Goal: Task Accomplishment & Management: Complete application form

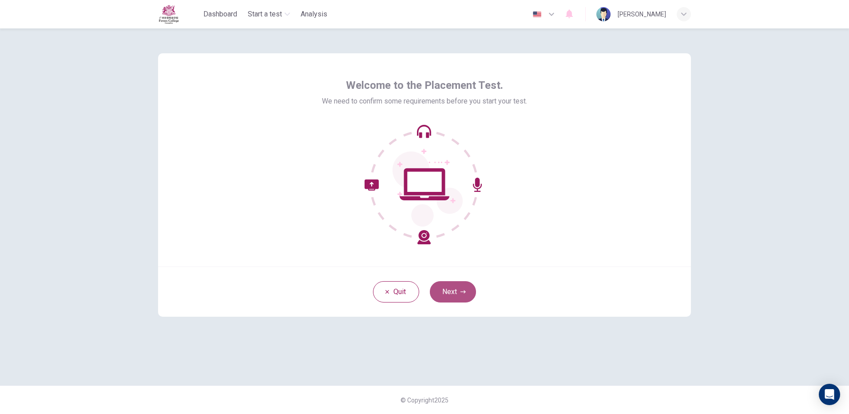
click at [461, 295] on button "Next" at bounding box center [453, 291] width 46 height 21
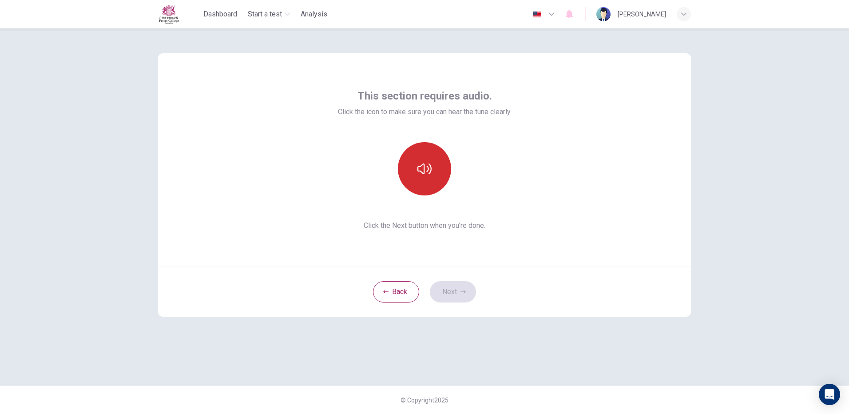
click at [422, 178] on button "button" at bounding box center [424, 168] width 53 height 53
click at [418, 185] on button "button" at bounding box center [424, 168] width 53 height 53
click at [427, 184] on button "button" at bounding box center [424, 168] width 53 height 53
click at [463, 282] on button "Next" at bounding box center [453, 291] width 46 height 21
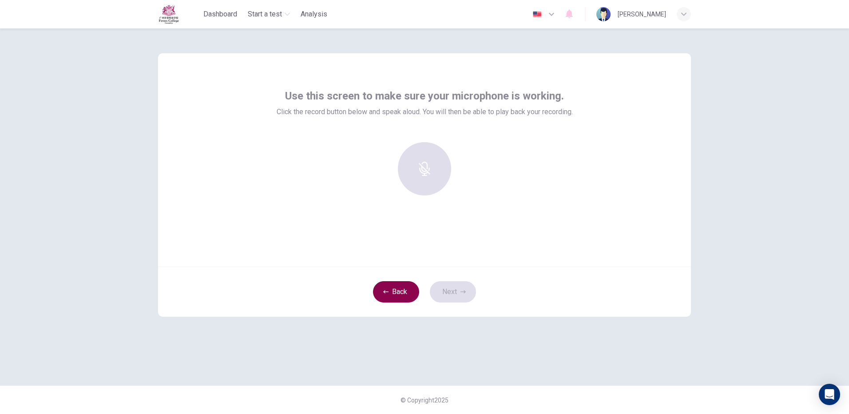
click at [408, 291] on button "Back" at bounding box center [396, 291] width 46 height 21
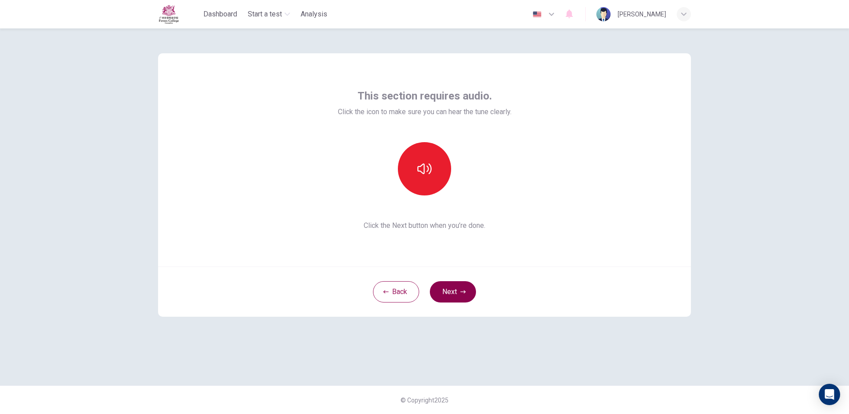
click at [466, 292] on button "Next" at bounding box center [453, 291] width 46 height 21
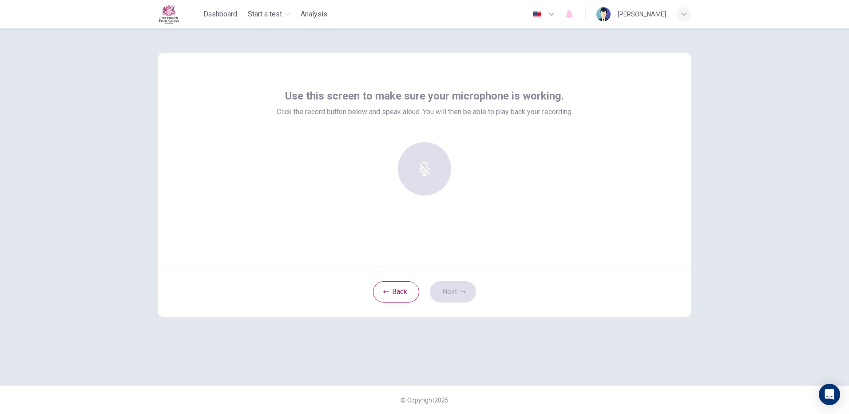
drag, startPoint x: 420, startPoint y: 169, endPoint x: 421, endPoint y: 179, distance: 10.7
click at [420, 169] on div at bounding box center [425, 168] width 96 height 53
click at [402, 293] on button "Back" at bounding box center [396, 291] width 46 height 21
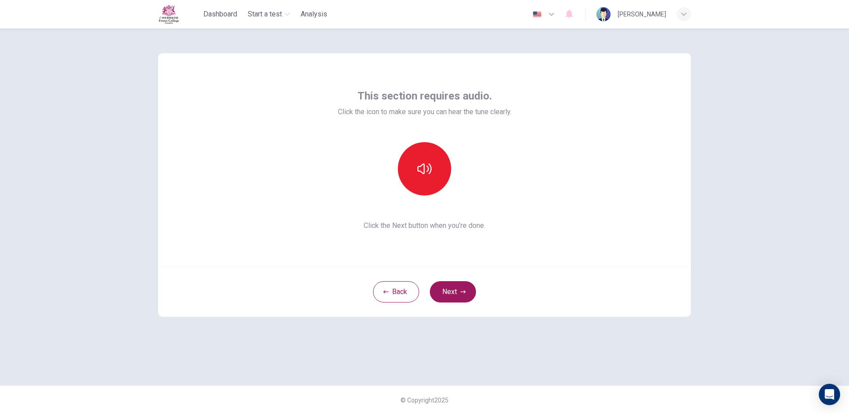
click at [621, 235] on div "This section requires audio. Click the icon to make sure you can hear the tune …" at bounding box center [424, 159] width 533 height 213
click at [445, 286] on button "Next" at bounding box center [453, 291] width 46 height 21
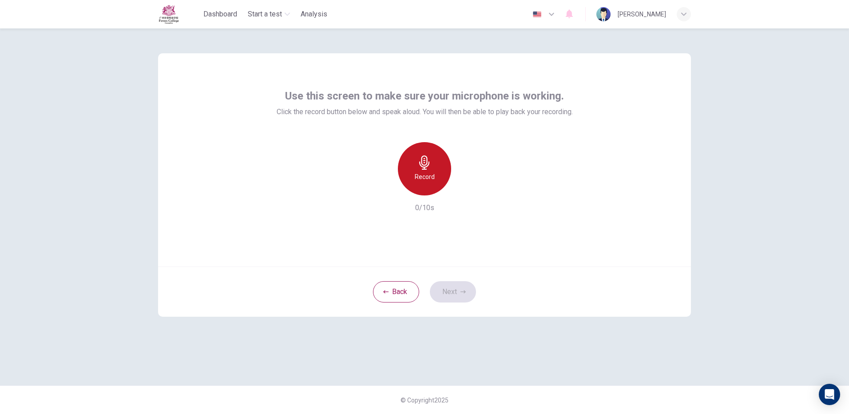
click at [427, 181] on h6 "Record" at bounding box center [425, 176] width 20 height 11
drag, startPoint x: 427, startPoint y: 181, endPoint x: 427, endPoint y: 187, distance: 5.8
click at [427, 187] on div "Stop" at bounding box center [424, 168] width 53 height 53
click at [446, 290] on button "Next" at bounding box center [453, 291] width 46 height 21
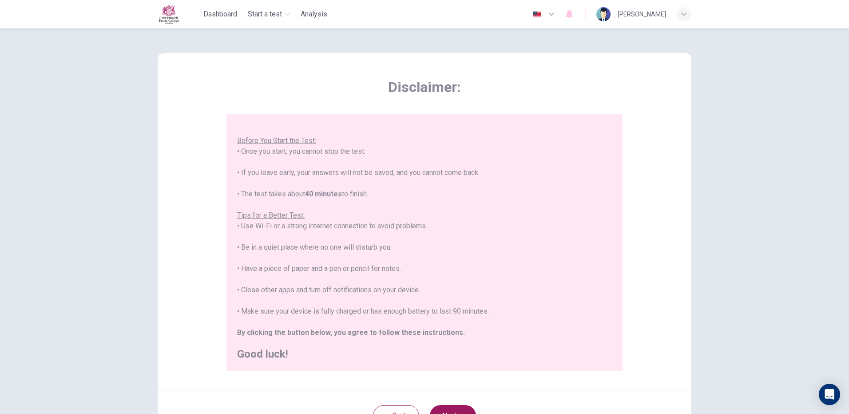
scroll to position [80, 0]
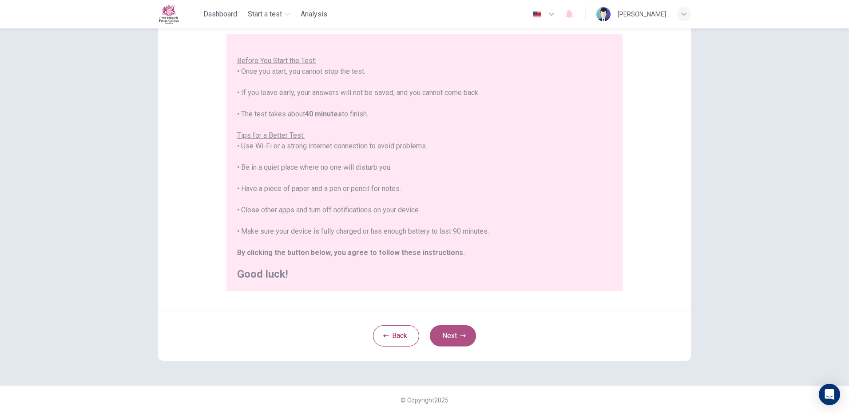
click at [462, 338] on icon "button" at bounding box center [463, 335] width 5 height 5
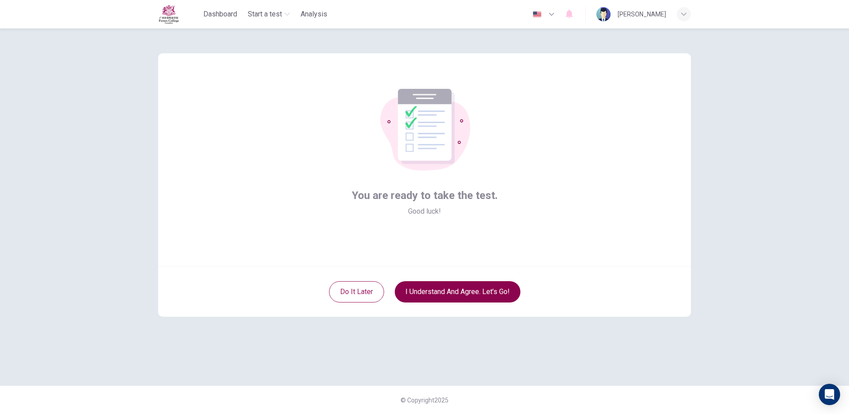
click at [449, 294] on button "I understand and agree. Let’s go!" at bounding box center [458, 291] width 126 height 21
click at [439, 295] on button "I understand and agree. Let’s go!" at bounding box center [458, 291] width 126 height 21
click at [437, 290] on button "I understand and agree. Let’s go!" at bounding box center [458, 291] width 126 height 21
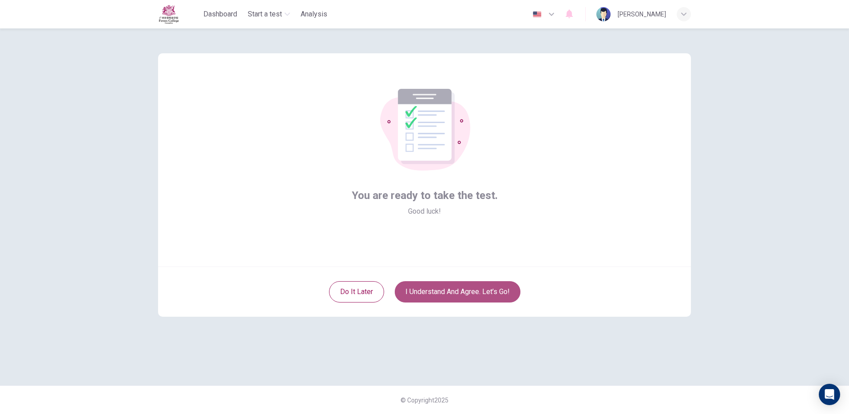
click at [438, 289] on button "I understand and agree. Let’s go!" at bounding box center [458, 291] width 126 height 21
click at [438, 283] on button "I understand and agree. Let’s go!" at bounding box center [458, 291] width 126 height 21
click at [460, 284] on button "I understand and agree. Let’s go!" at bounding box center [458, 291] width 126 height 21
click at [461, 293] on button "I understand and agree. Let’s go!" at bounding box center [458, 291] width 126 height 21
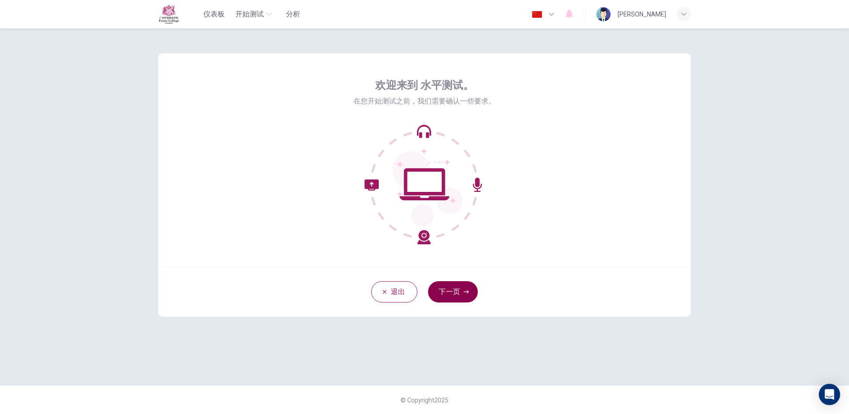
click at [465, 291] on icon "button" at bounding box center [466, 291] width 5 height 5
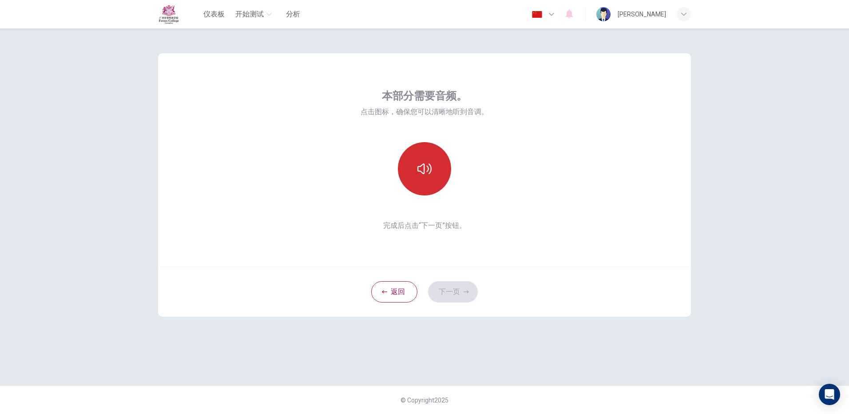
click at [419, 169] on icon "button" at bounding box center [425, 169] width 14 height 14
drag, startPoint x: 419, startPoint y: 169, endPoint x: 420, endPoint y: 177, distance: 7.6
click at [420, 177] on button "button" at bounding box center [424, 168] width 53 height 53
click at [457, 293] on button "下一页" at bounding box center [453, 291] width 50 height 21
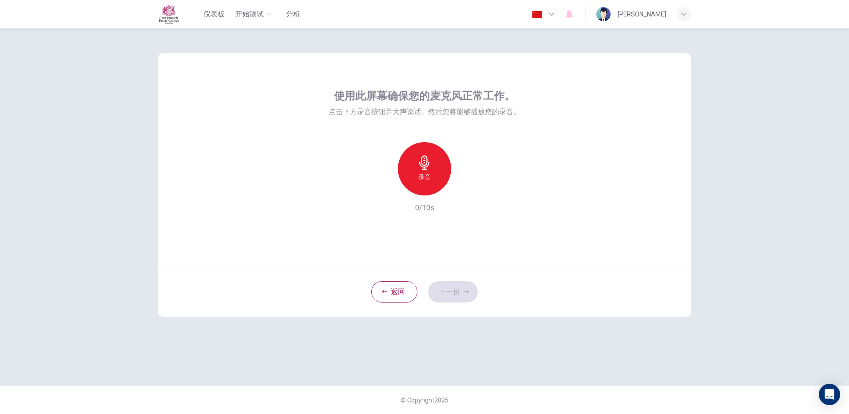
click at [431, 177] on div "录音" at bounding box center [424, 168] width 53 height 53
click at [450, 299] on button "下一页" at bounding box center [453, 291] width 50 height 21
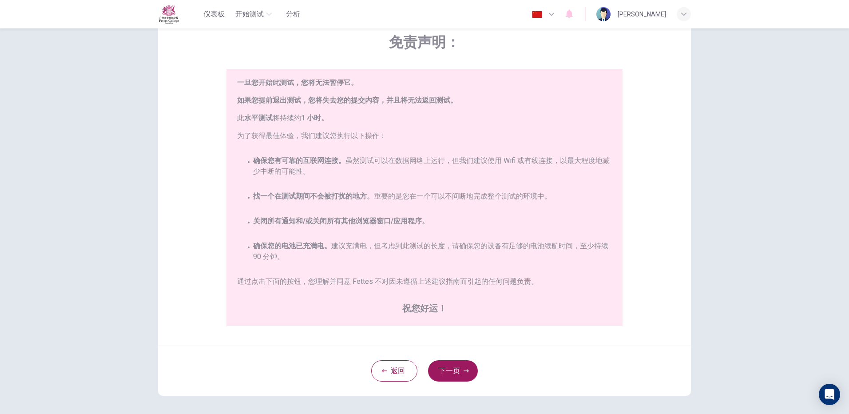
scroll to position [80, 0]
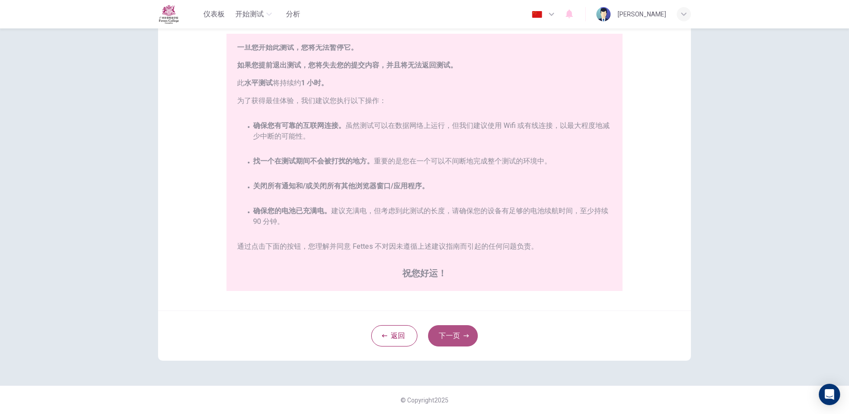
click at [450, 342] on button "下一页" at bounding box center [453, 335] width 50 height 21
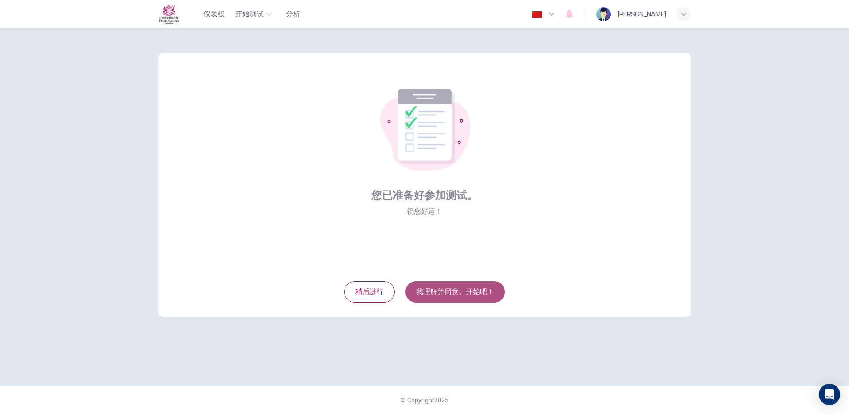
click at [431, 296] on button "我理解并同意。开始吧！" at bounding box center [456, 291] width 100 height 21
click at [430, 287] on button "我理解并同意。开始吧！" at bounding box center [456, 291] width 100 height 21
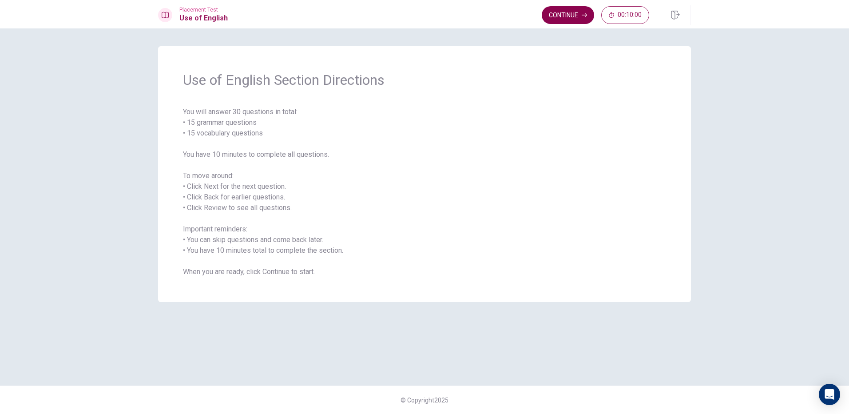
click at [577, 8] on button "Continue" at bounding box center [568, 15] width 52 height 18
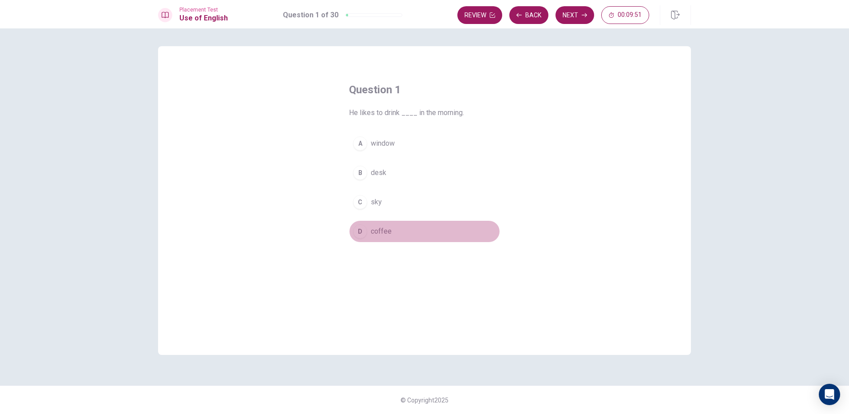
click at [383, 233] on span "coffee" at bounding box center [381, 231] width 21 height 11
click at [578, 10] on button "Next" at bounding box center [575, 15] width 39 height 18
click at [385, 229] on span "didn’t" at bounding box center [379, 231] width 16 height 11
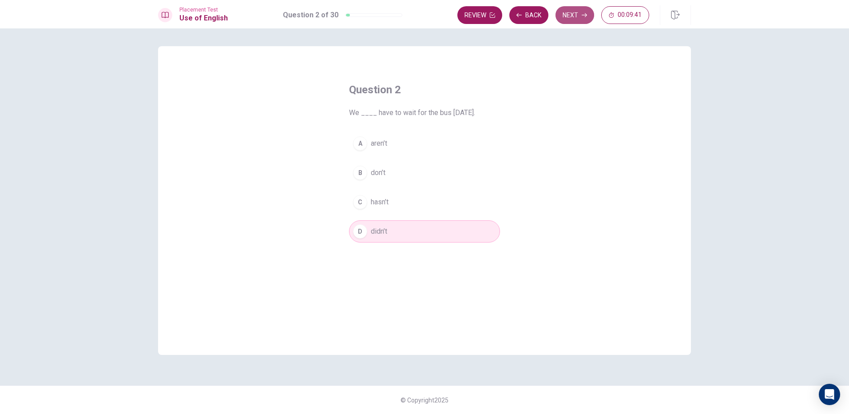
click at [575, 23] on button "Next" at bounding box center [575, 15] width 39 height 18
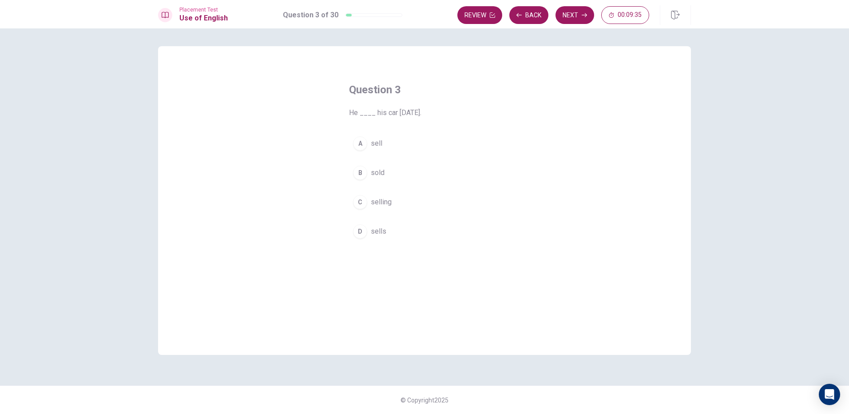
click at [391, 227] on button "D sells" at bounding box center [424, 231] width 151 height 22
click at [571, 16] on button "Next" at bounding box center [575, 15] width 39 height 18
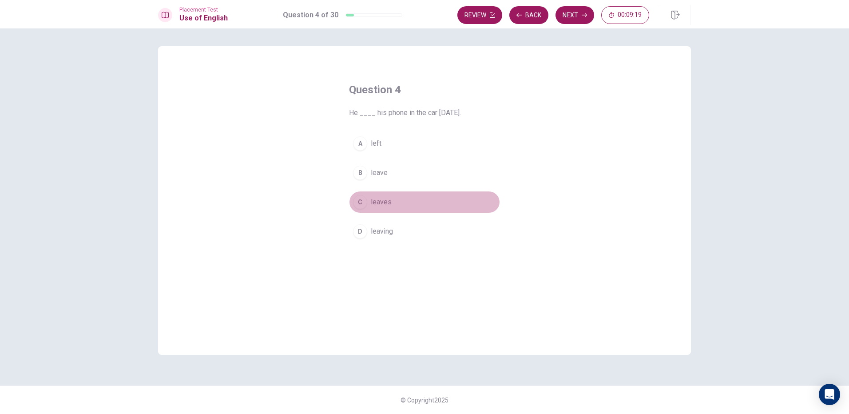
click at [391, 203] on button "C leaves" at bounding box center [424, 202] width 151 height 22
click at [569, 5] on div "Placement Test Use of English Question 4 of 30 Review Back Next 00:09:18" at bounding box center [424, 14] width 849 height 28
click at [565, 10] on button "Next" at bounding box center [575, 15] width 39 height 18
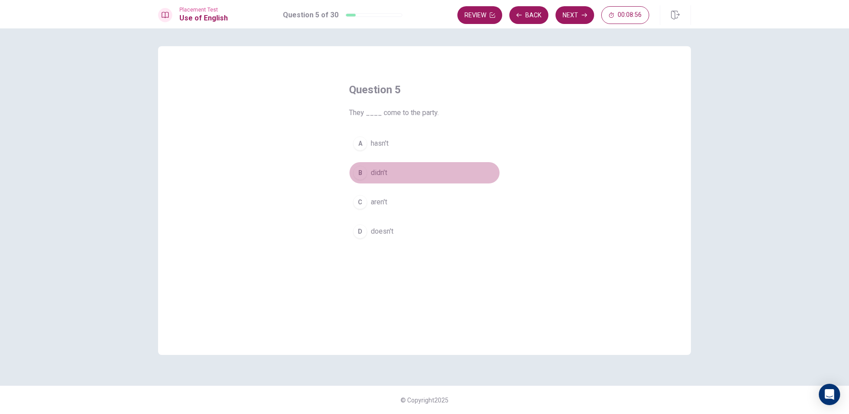
click at [379, 170] on span "didn’t" at bounding box center [379, 172] width 16 height 11
click at [580, 9] on button "Next" at bounding box center [575, 15] width 39 height 18
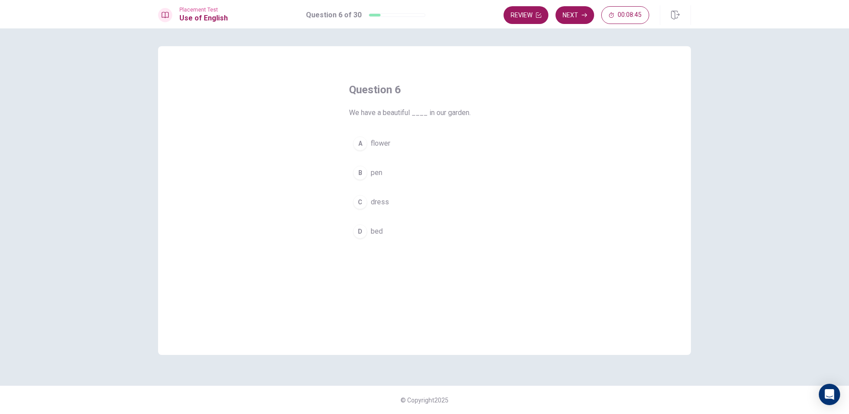
click at [414, 143] on button "A flower" at bounding box center [424, 143] width 151 height 22
click at [570, 14] on button "Next" at bounding box center [575, 15] width 39 height 18
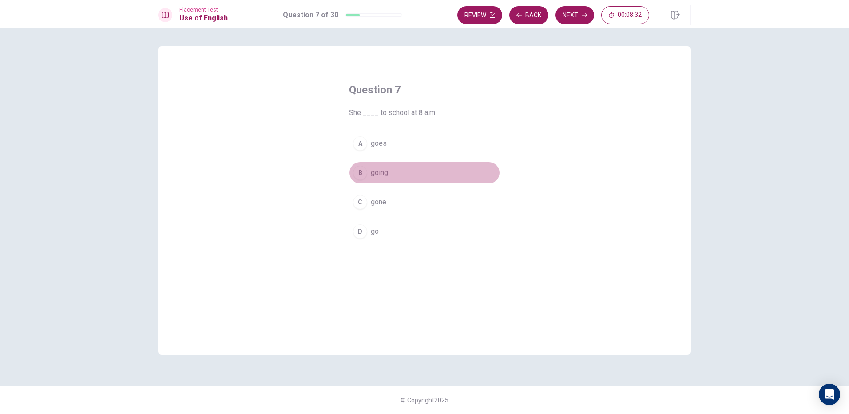
click at [378, 173] on span "going" at bounding box center [379, 172] width 17 height 11
click at [579, 13] on button "Next" at bounding box center [575, 15] width 39 height 18
click at [384, 227] on span "does" at bounding box center [379, 231] width 16 height 11
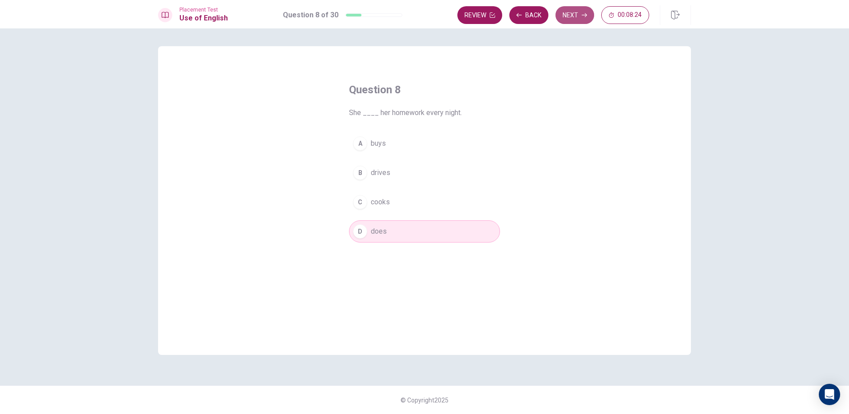
click at [569, 9] on button "Next" at bounding box center [575, 15] width 39 height 18
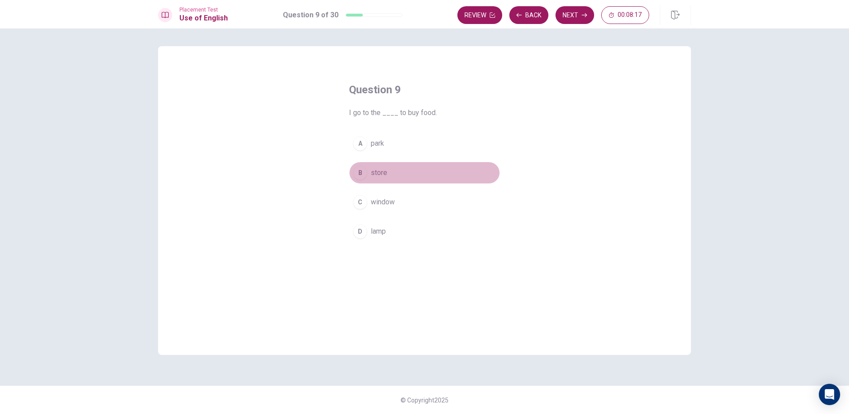
click at [371, 168] on span "store" at bounding box center [379, 172] width 16 height 11
click at [571, 21] on button "Next" at bounding box center [575, 15] width 39 height 18
drag, startPoint x: 388, startPoint y: 178, endPoint x: 418, endPoint y: 148, distance: 42.4
click at [389, 177] on button "B did" at bounding box center [424, 173] width 151 height 22
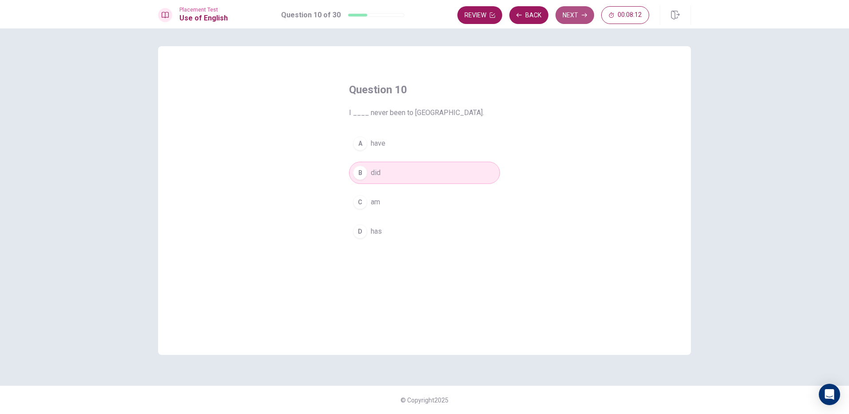
click at [568, 8] on button "Next" at bounding box center [575, 15] width 39 height 18
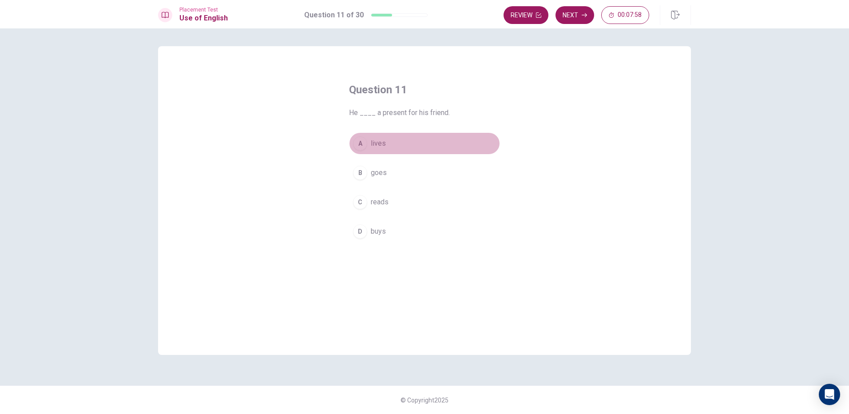
click at [388, 145] on button "A lives" at bounding box center [424, 143] width 151 height 22
click at [581, 15] on button "Next" at bounding box center [575, 15] width 39 height 18
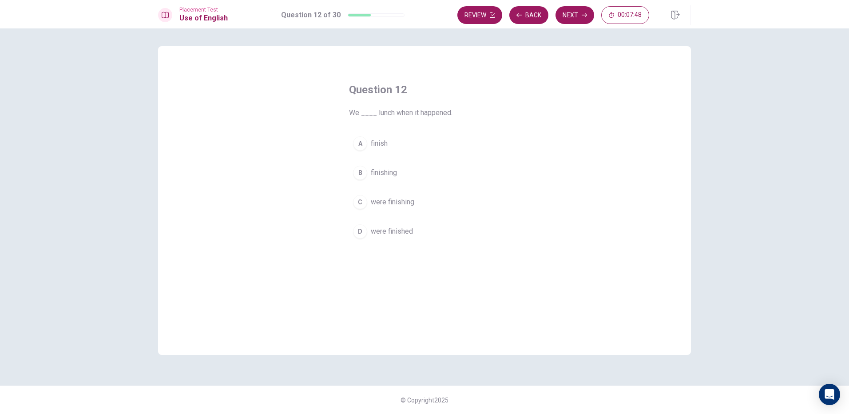
drag, startPoint x: 405, startPoint y: 234, endPoint x: 400, endPoint y: 250, distance: 17.1
click at [400, 250] on div "Question 12 We ____ lunch when it happened. A finish B finishing C were finishi…" at bounding box center [424, 162] width 187 height 188
click at [581, 10] on button "Next" at bounding box center [575, 15] width 39 height 18
click at [385, 175] on button "B Is" at bounding box center [424, 173] width 151 height 22
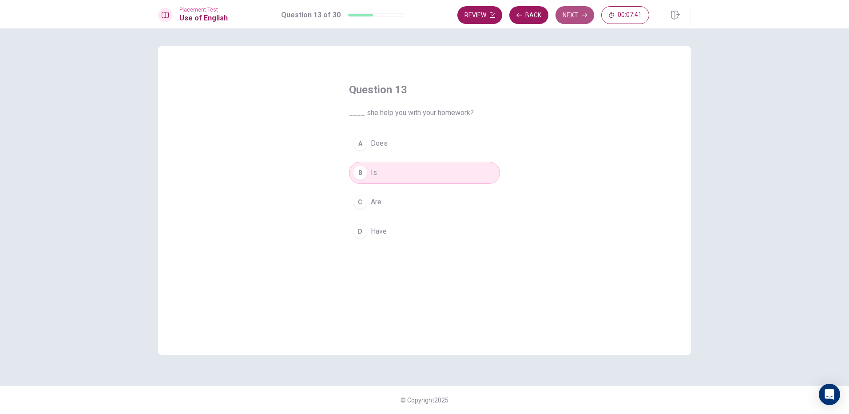
click at [572, 14] on button "Next" at bounding box center [575, 15] width 39 height 18
click at [383, 179] on button "B going" at bounding box center [424, 173] width 151 height 22
click at [387, 153] on button "A go" at bounding box center [424, 143] width 151 height 22
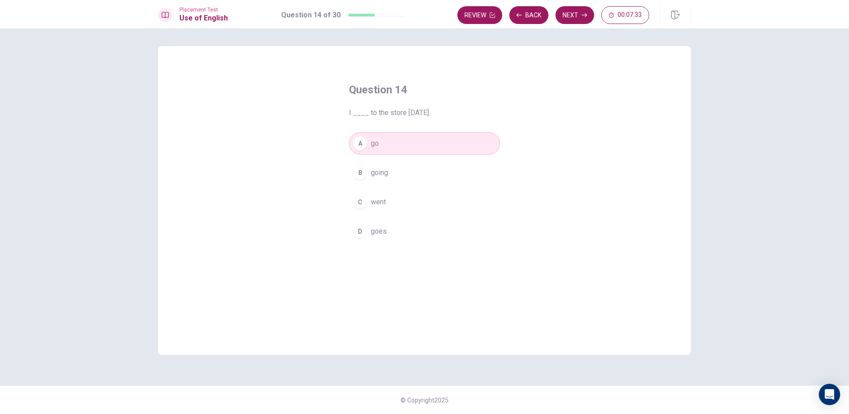
click at [403, 199] on button "C went" at bounding box center [424, 202] width 151 height 22
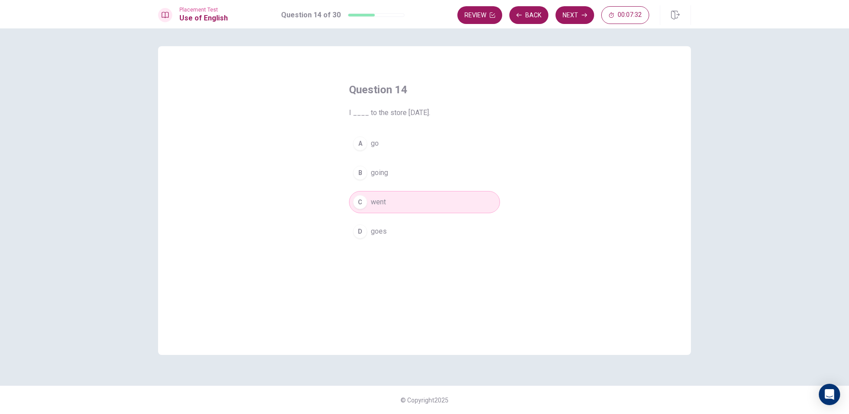
drag, startPoint x: 580, startPoint y: 10, endPoint x: 575, endPoint y: 9, distance: 4.5
click at [579, 10] on button "Next" at bounding box center [575, 15] width 39 height 18
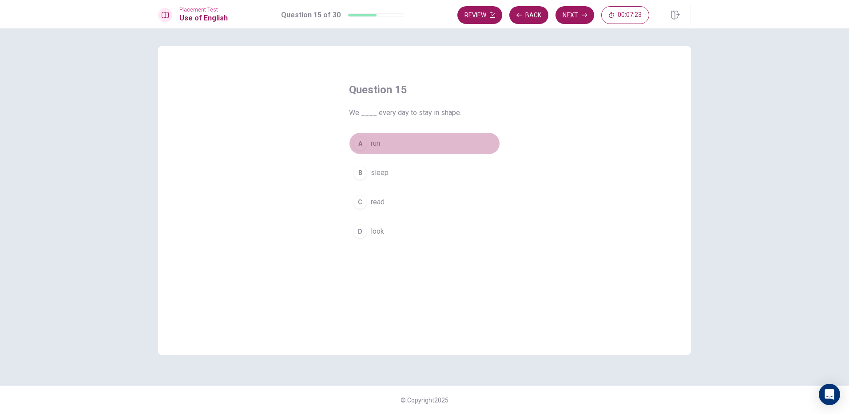
click at [385, 149] on button "A run" at bounding box center [424, 143] width 151 height 22
click at [581, 11] on button "Next" at bounding box center [575, 15] width 39 height 18
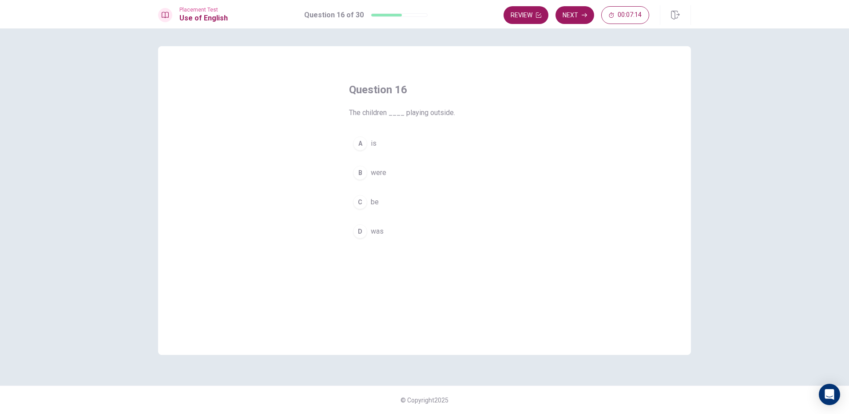
click at [409, 180] on button "B were" at bounding box center [424, 173] width 151 height 22
click at [586, 12] on icon "button" at bounding box center [584, 14] width 5 height 5
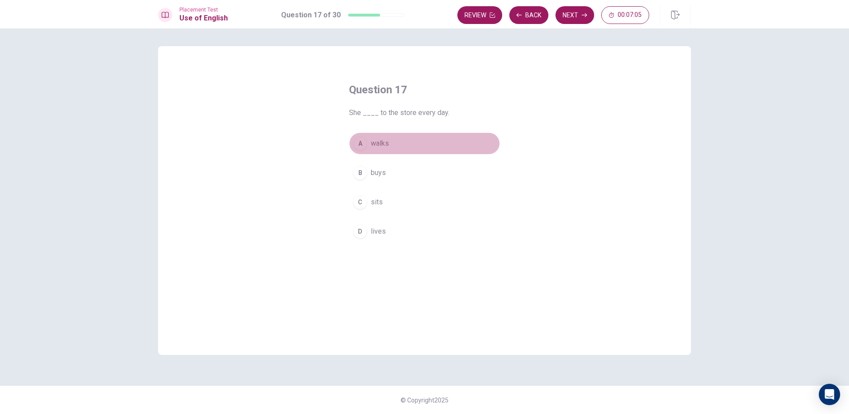
drag, startPoint x: 399, startPoint y: 143, endPoint x: 402, endPoint y: 153, distance: 10.6
click at [402, 153] on button "A walks" at bounding box center [424, 143] width 151 height 22
click at [585, 10] on button "Next" at bounding box center [575, 15] width 39 height 18
click at [406, 139] on button "A have been" at bounding box center [424, 143] width 151 height 22
click at [565, 14] on button "Next" at bounding box center [575, 15] width 39 height 18
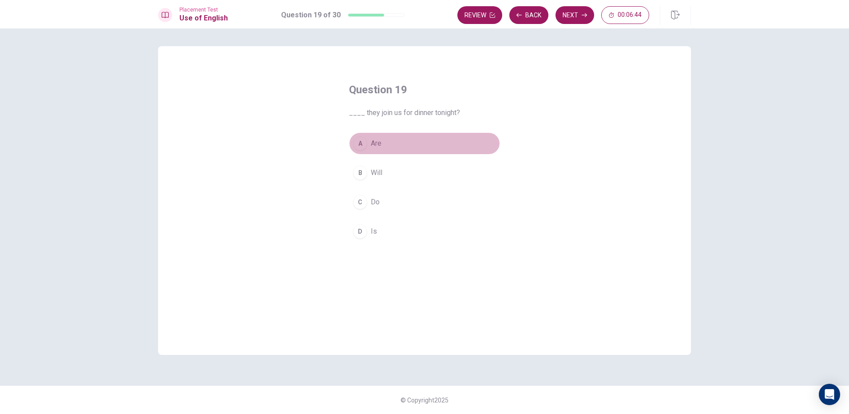
click at [397, 139] on button "A Are" at bounding box center [424, 143] width 151 height 22
click at [585, 19] on button "Next" at bounding box center [575, 15] width 39 height 18
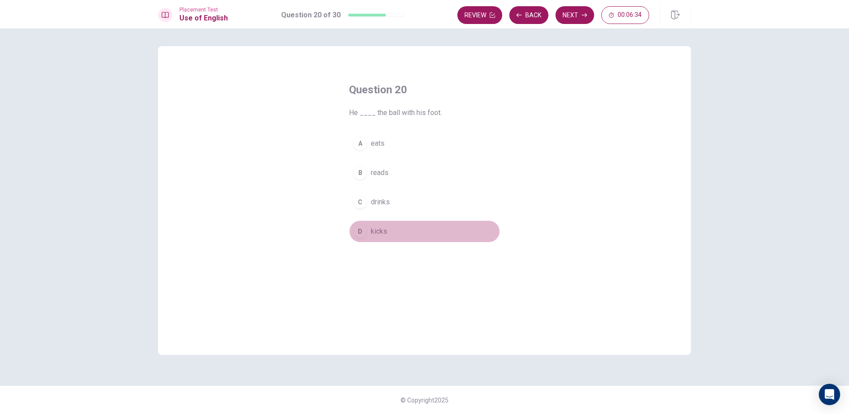
click at [384, 234] on span "kicks" at bounding box center [379, 231] width 16 height 11
click at [572, 7] on button "Next" at bounding box center [575, 15] width 39 height 18
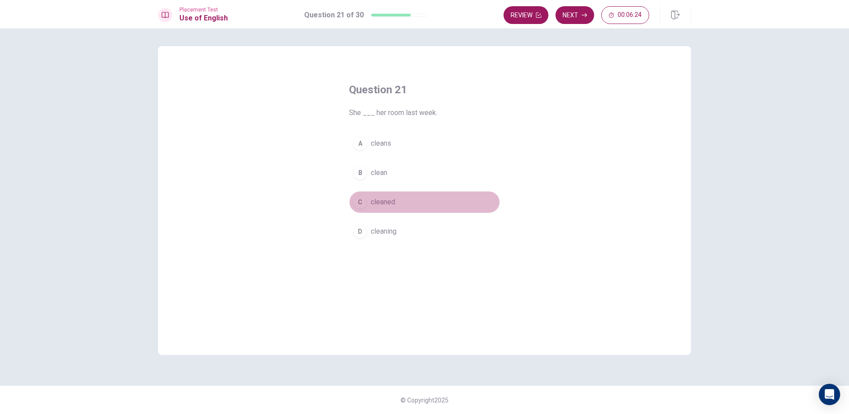
click at [404, 200] on button "C cleaned" at bounding box center [424, 202] width 151 height 22
click at [570, 12] on button "Next" at bounding box center [575, 15] width 39 height 18
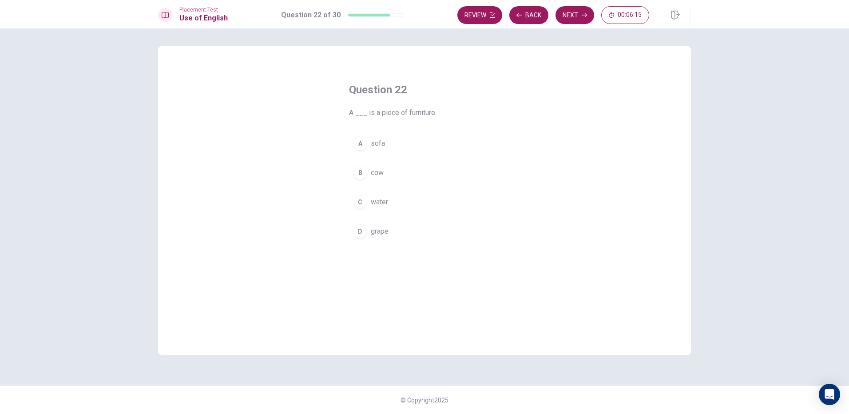
click at [382, 235] on span "grape" at bounding box center [380, 231] width 18 height 11
click at [573, 15] on button "Next" at bounding box center [575, 15] width 39 height 18
click at [397, 200] on span "changed" at bounding box center [384, 202] width 26 height 11
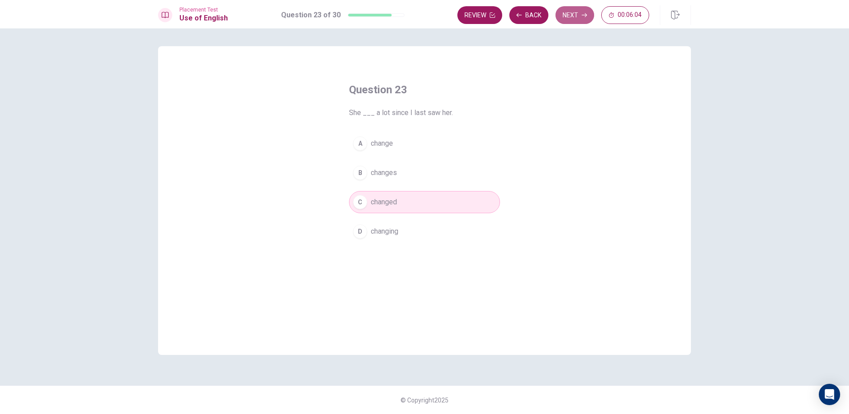
click at [573, 17] on button "Next" at bounding box center [575, 15] width 39 height 18
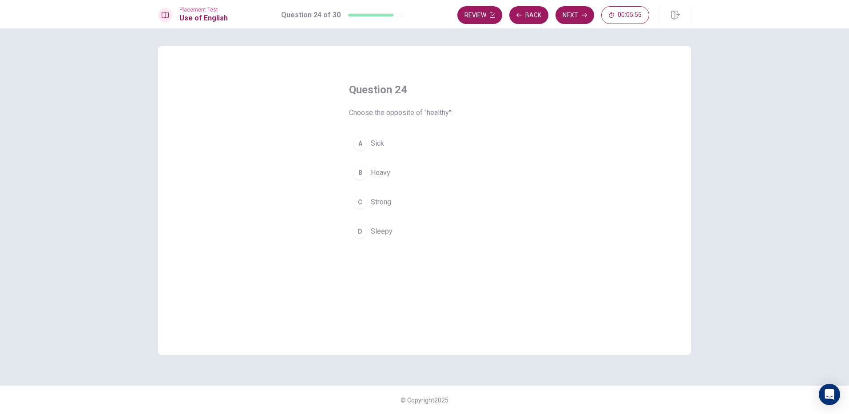
click at [373, 147] on span "Sick" at bounding box center [377, 143] width 13 height 11
click at [587, 14] on icon "button" at bounding box center [584, 14] width 5 height 5
click at [376, 170] on span "Are" at bounding box center [376, 172] width 11 height 11
click at [585, 18] on button "Next" at bounding box center [575, 15] width 39 height 18
click at [371, 209] on button "C thank them" at bounding box center [424, 202] width 151 height 22
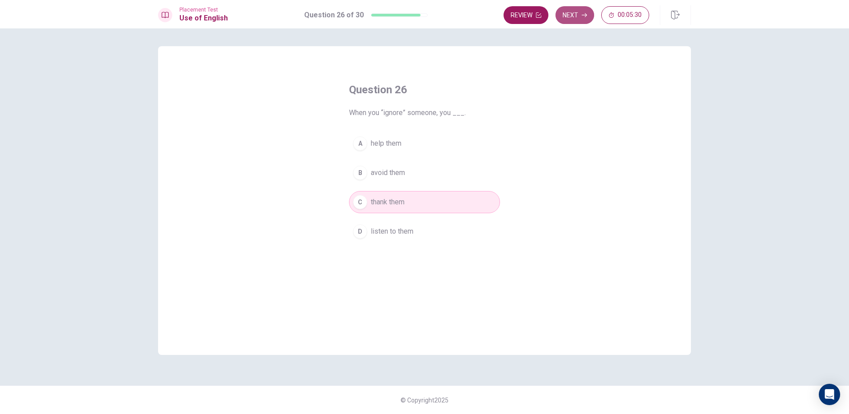
click at [581, 22] on button "Next" at bounding box center [575, 15] width 39 height 18
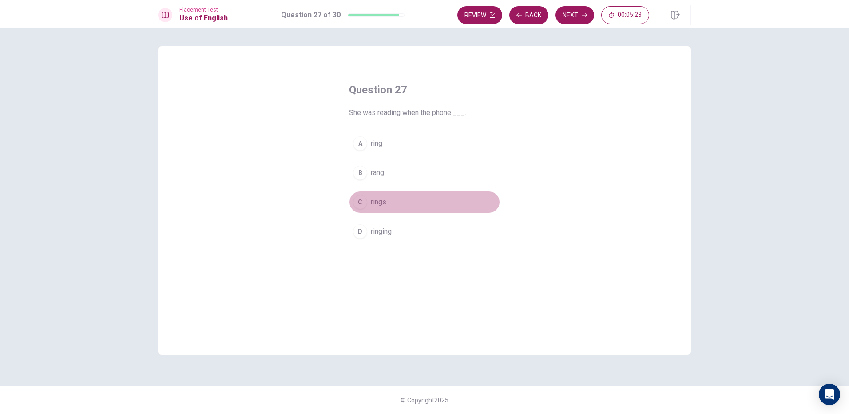
click at [394, 203] on button "C rings" at bounding box center [424, 202] width 151 height 22
click at [569, 16] on button "Next" at bounding box center [575, 15] width 39 height 18
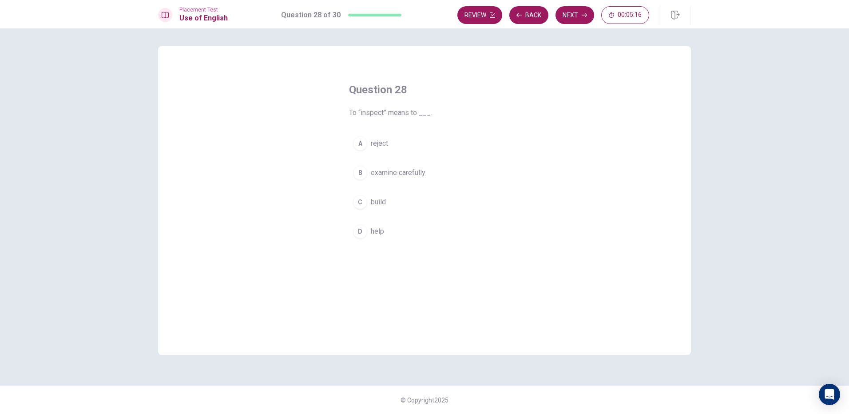
click at [395, 168] on span "examine carefully" at bounding box center [398, 172] width 55 height 11
drag, startPoint x: 593, startPoint y: 10, endPoint x: 590, endPoint y: 15, distance: 5.8
click at [590, 15] on div "Review Back Next 00:05:15" at bounding box center [554, 15] width 192 height 18
click at [580, 19] on button "Next" at bounding box center [575, 15] width 39 height 18
click at [394, 236] on span "watched" at bounding box center [384, 231] width 26 height 11
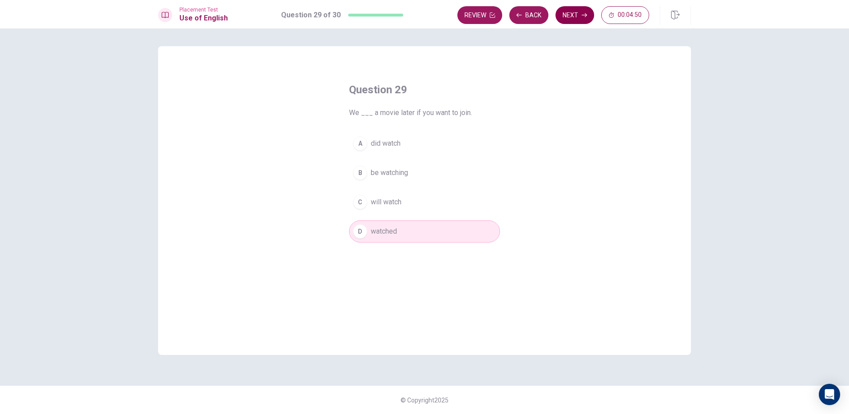
click at [577, 14] on button "Next" at bounding box center [575, 15] width 39 height 18
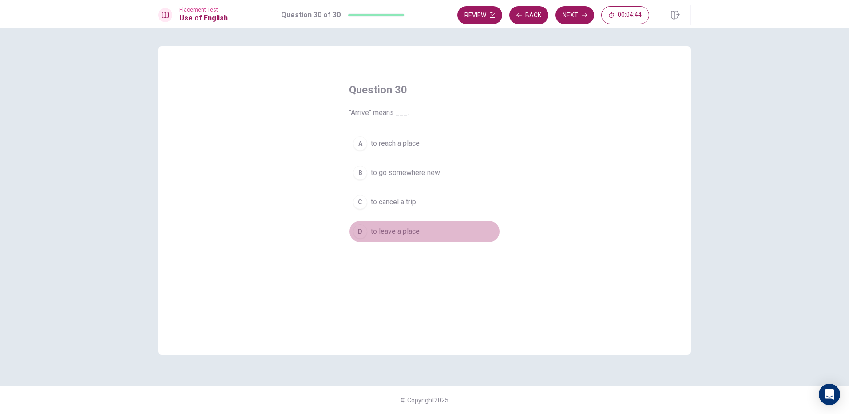
click at [400, 231] on span "to leave a place" at bounding box center [395, 231] width 49 height 11
click at [582, 13] on icon "button" at bounding box center [584, 14] width 5 height 5
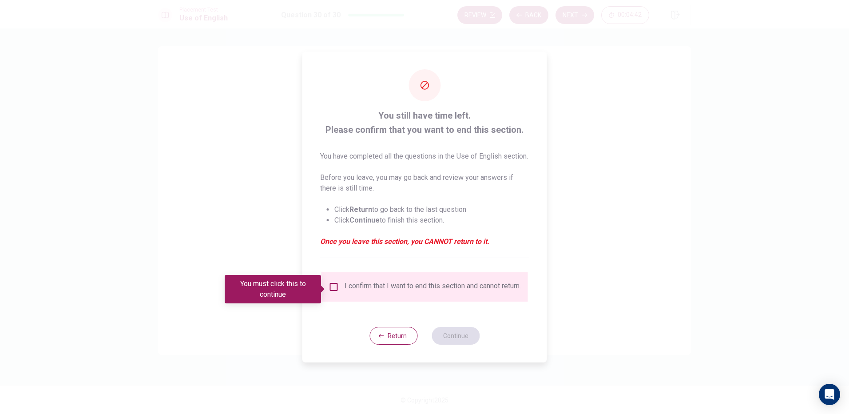
click at [335, 283] on div "I confirm that I want to end this section and cannot return." at bounding box center [425, 286] width 207 height 29
click at [330, 287] on input "You must click this to continue" at bounding box center [334, 287] width 11 height 11
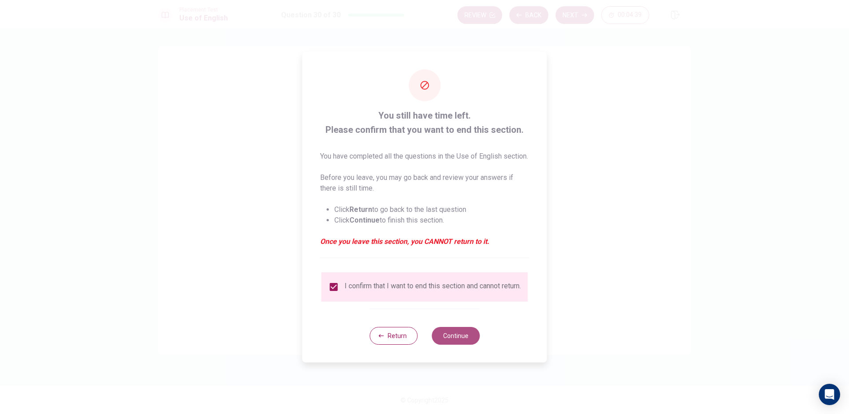
click at [462, 345] on button "Continue" at bounding box center [456, 336] width 48 height 18
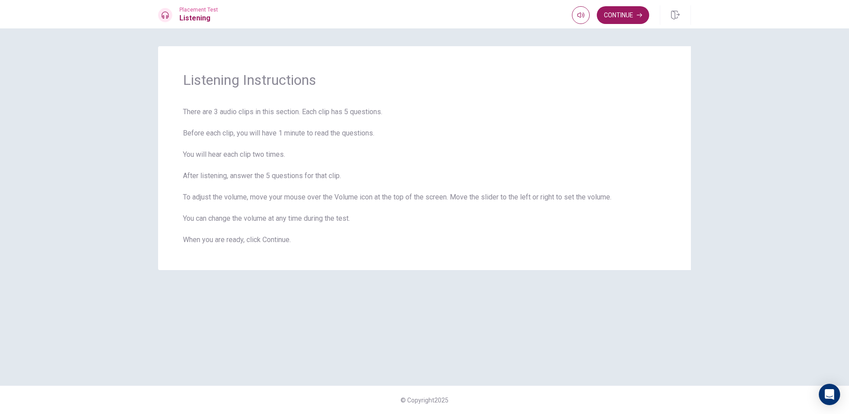
drag, startPoint x: 638, startPoint y: 10, endPoint x: 631, endPoint y: 37, distance: 28.0
click at [631, 37] on div "Placement Test Listening Continue Continue Listening Instructions There are 3 a…" at bounding box center [424, 207] width 849 height 414
click at [628, 19] on button "Continue" at bounding box center [623, 15] width 52 height 18
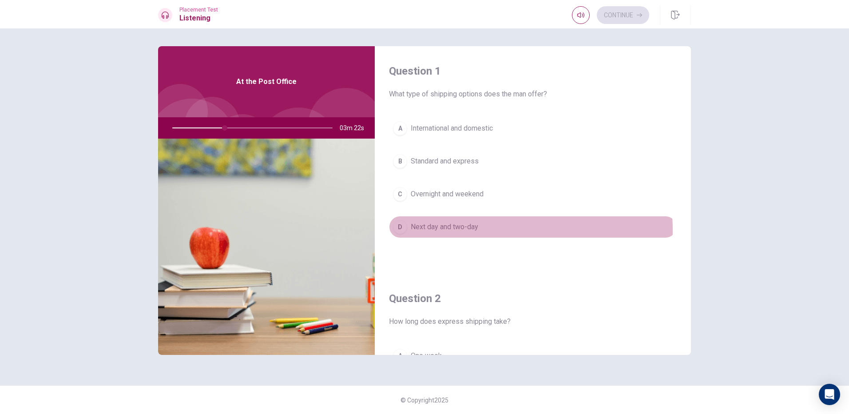
click at [447, 231] on span "Next day and two-day" at bounding box center [445, 227] width 68 height 11
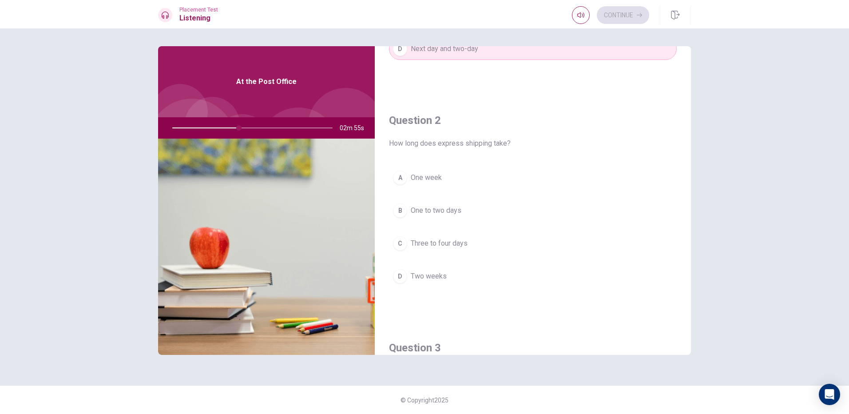
scroll to position [178, 0]
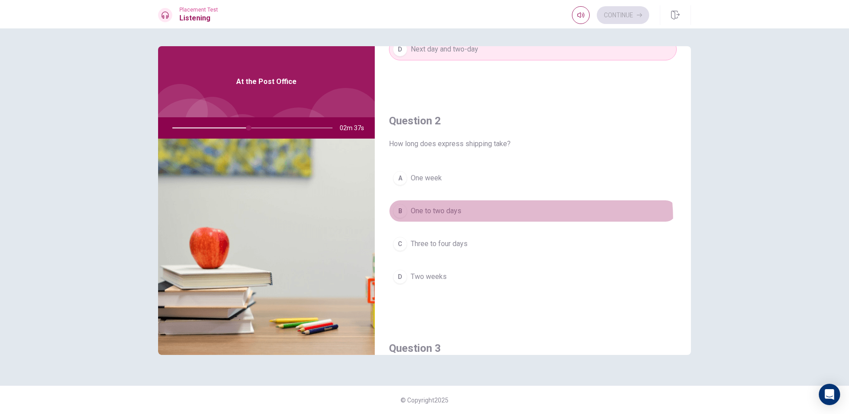
click at [451, 221] on button "B One to two days" at bounding box center [533, 211] width 288 height 22
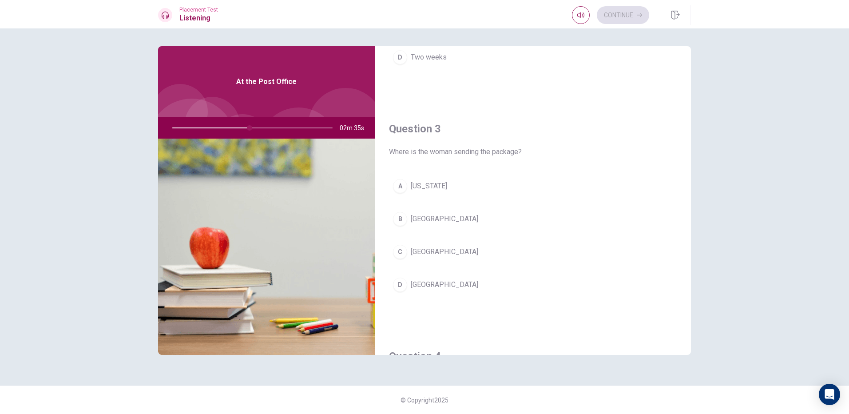
scroll to position [400, 0]
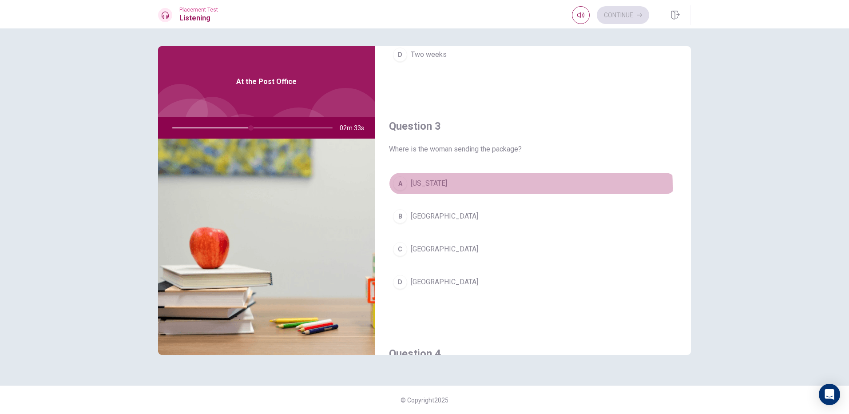
click at [434, 187] on span "[US_STATE]" at bounding box center [429, 183] width 36 height 11
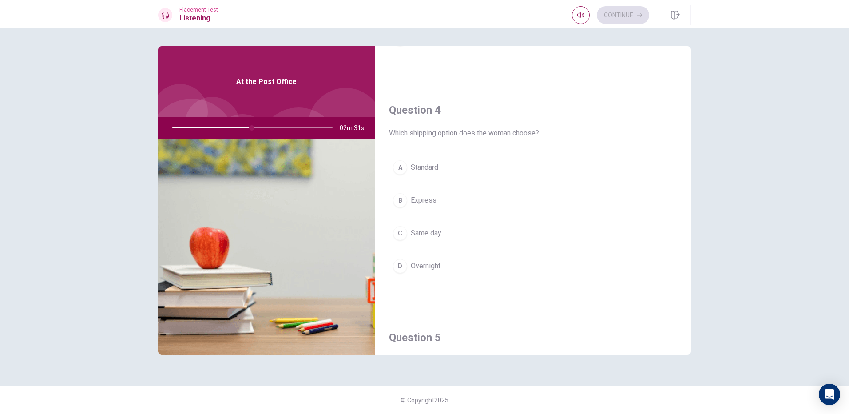
scroll to position [622, 0]
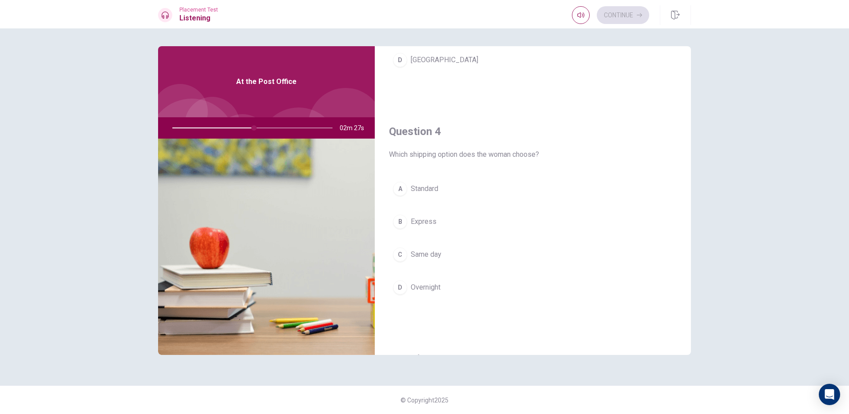
click at [436, 262] on button "C Same day" at bounding box center [533, 254] width 288 height 22
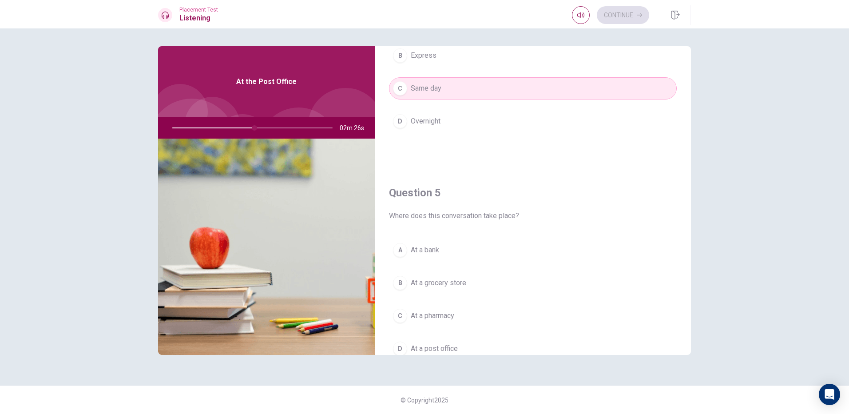
scroll to position [828, 0]
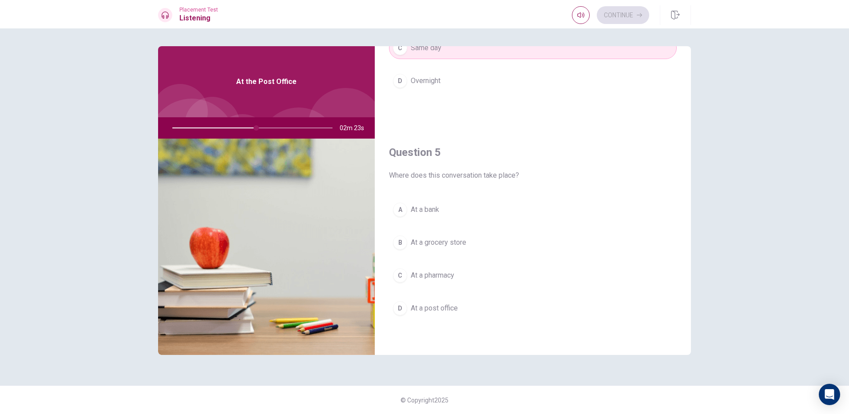
click at [233, 129] on div at bounding box center [251, 127] width 178 height 21
click at [230, 128] on div at bounding box center [251, 127] width 178 height 21
click at [230, 125] on div at bounding box center [251, 127] width 178 height 21
drag, startPoint x: 260, startPoint y: 129, endPoint x: 241, endPoint y: 127, distance: 19.2
click at [241, 127] on div at bounding box center [251, 127] width 178 height 21
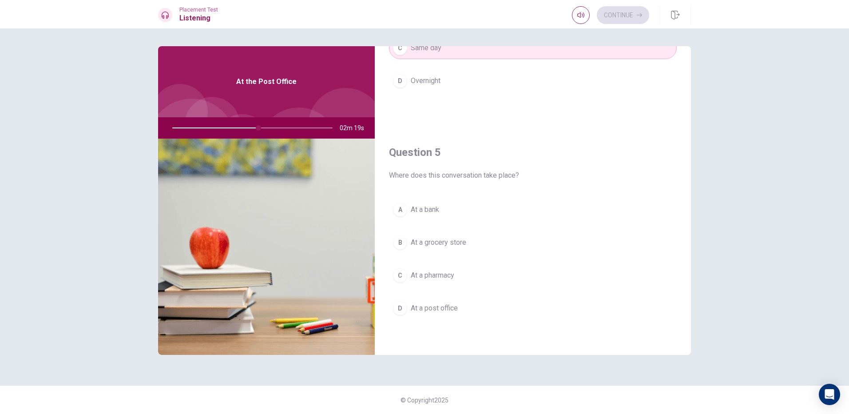
click at [470, 248] on button "B At a grocery store" at bounding box center [533, 242] width 288 height 22
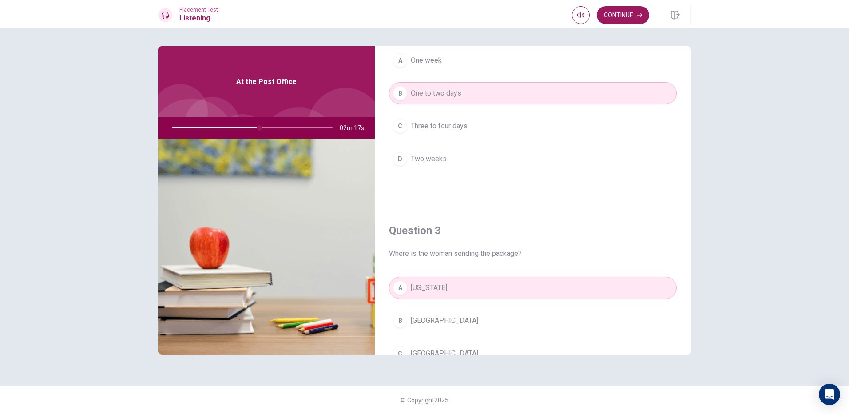
scroll to position [0, 0]
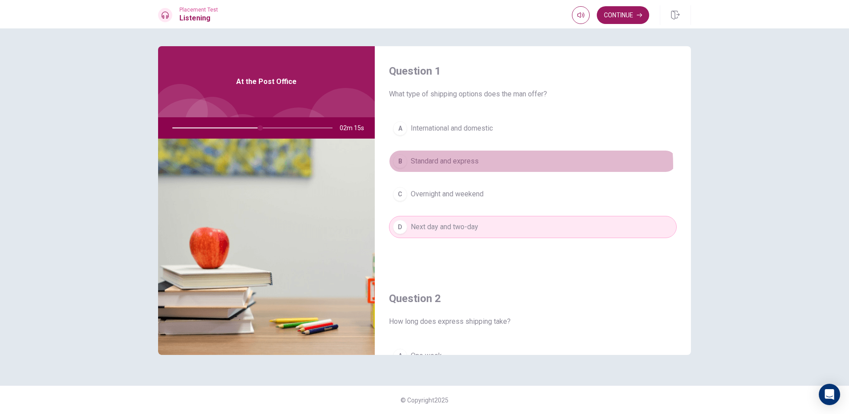
click at [498, 166] on button "B Standard and express" at bounding box center [533, 161] width 288 height 22
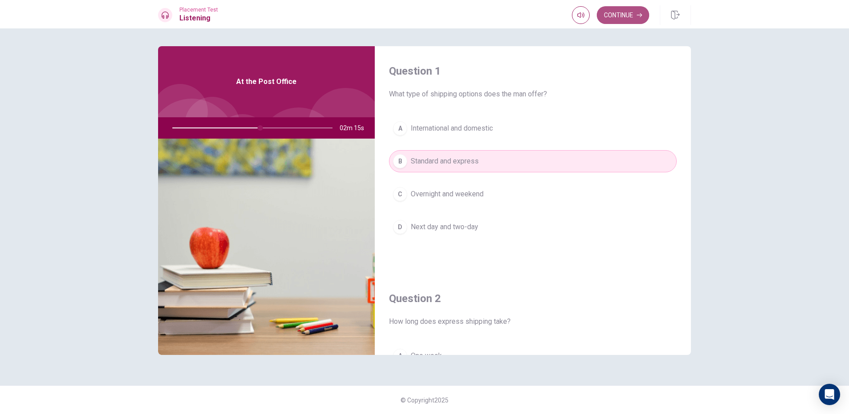
click at [620, 10] on button "Continue" at bounding box center [623, 15] width 52 height 18
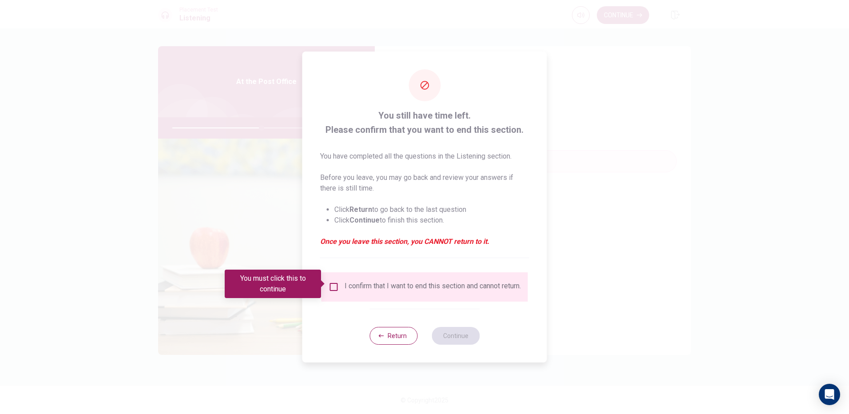
click at [341, 282] on div "I confirm that I want to end this section and cannot return." at bounding box center [425, 287] width 192 height 11
click at [335, 283] on input "You must click this to continue" at bounding box center [334, 287] width 11 height 11
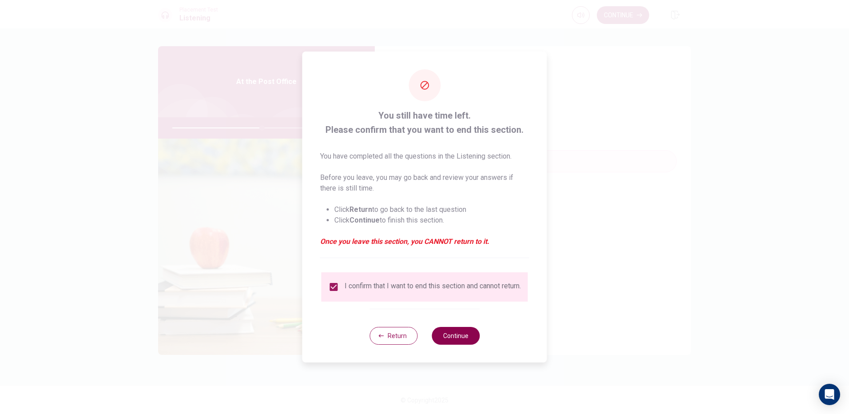
click at [446, 339] on button "Continue" at bounding box center [456, 336] width 48 height 18
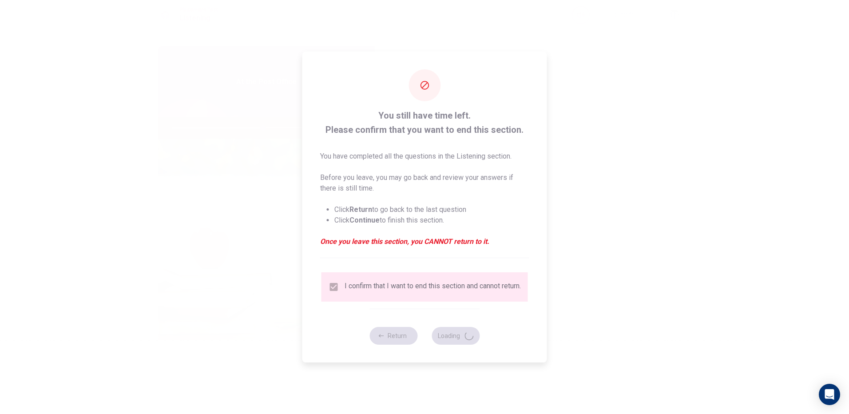
type input "57"
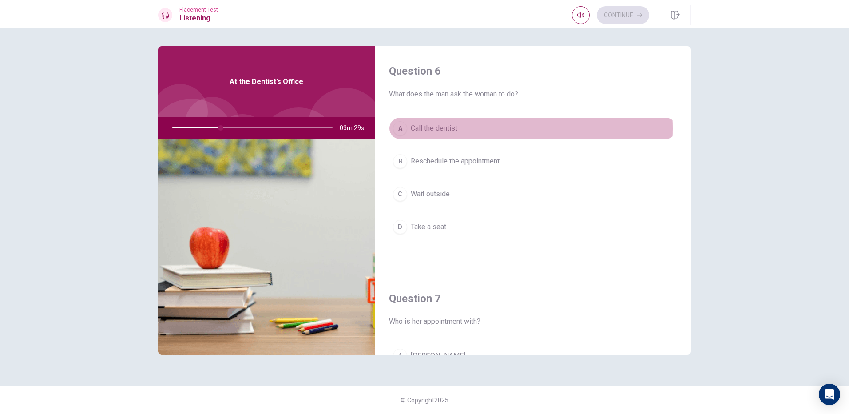
click at [478, 128] on button "A Call the dentist" at bounding box center [533, 128] width 288 height 22
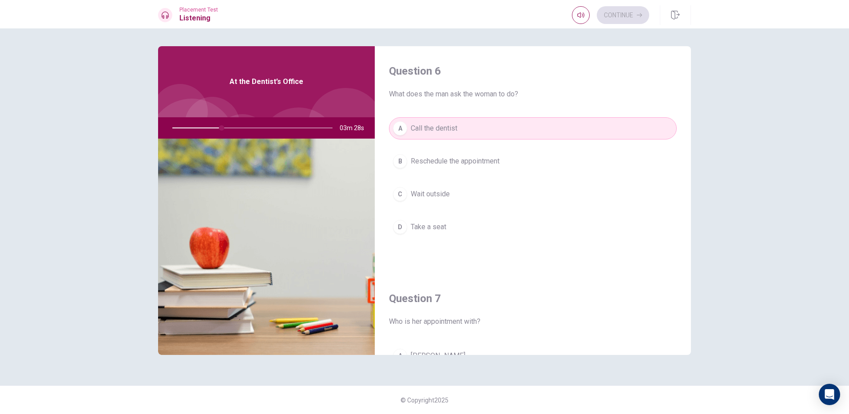
click at [606, 213] on div "A Call the dentist B Reschedule the appointment C Wait outside D Take a seat" at bounding box center [533, 186] width 288 height 139
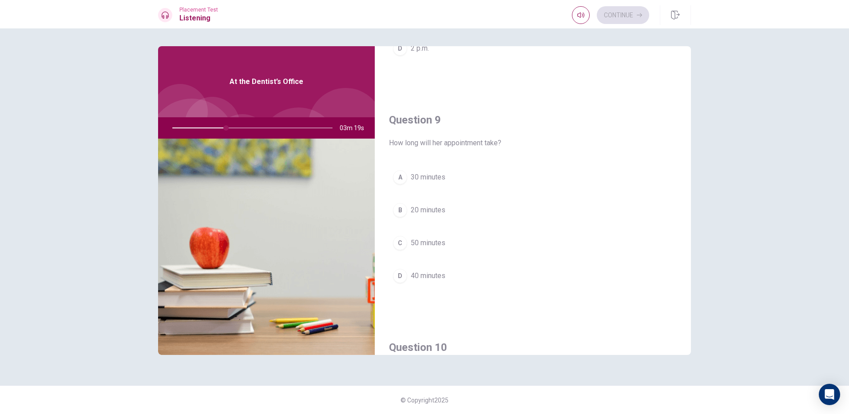
scroll to position [649, 0]
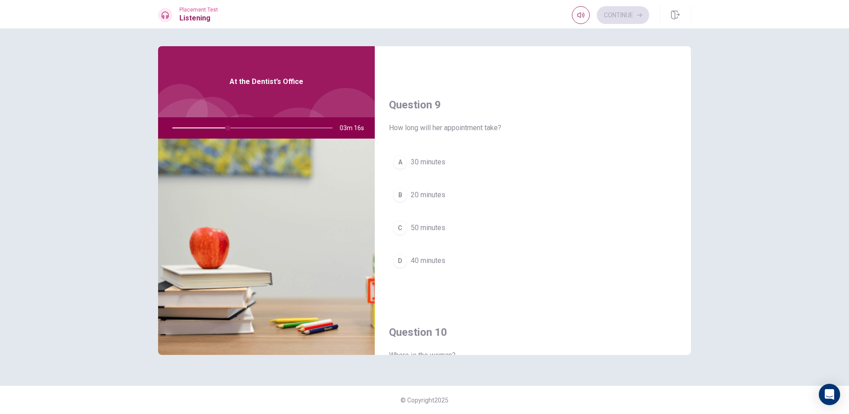
click at [426, 256] on span "40 minutes" at bounding box center [428, 260] width 35 height 11
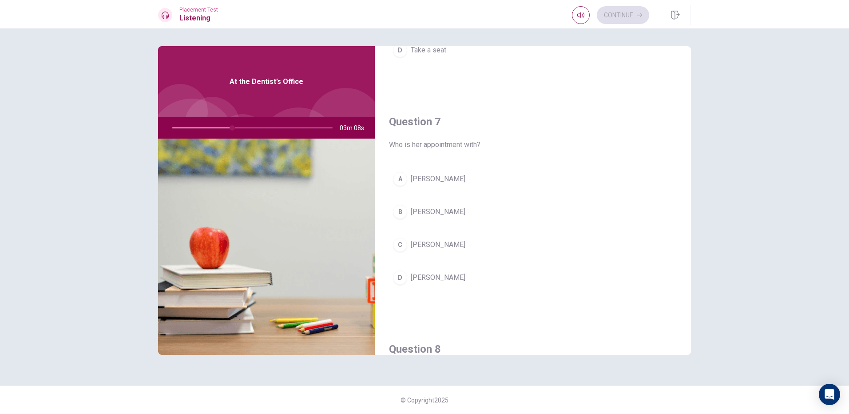
scroll to position [178, 0]
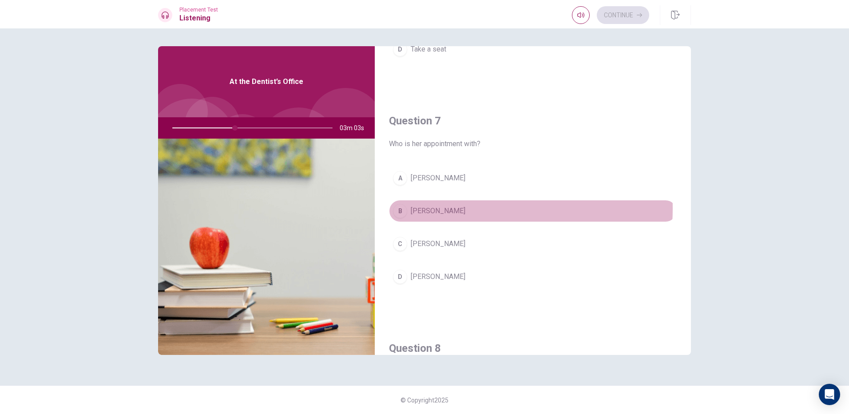
click at [436, 208] on span "[PERSON_NAME]" at bounding box center [438, 211] width 55 height 11
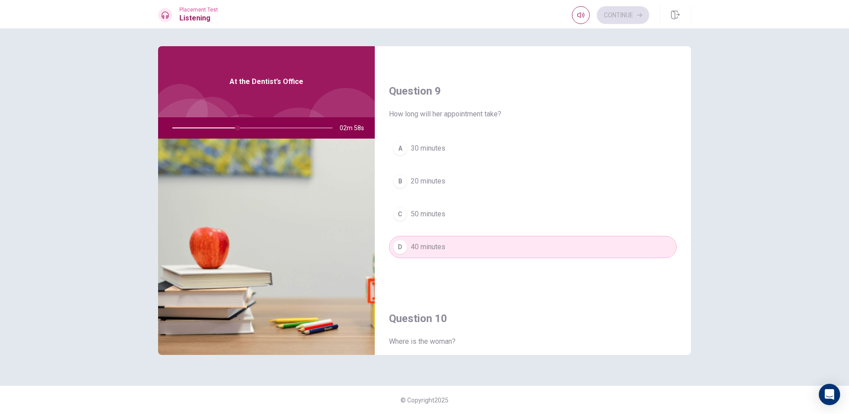
scroll to position [666, 0]
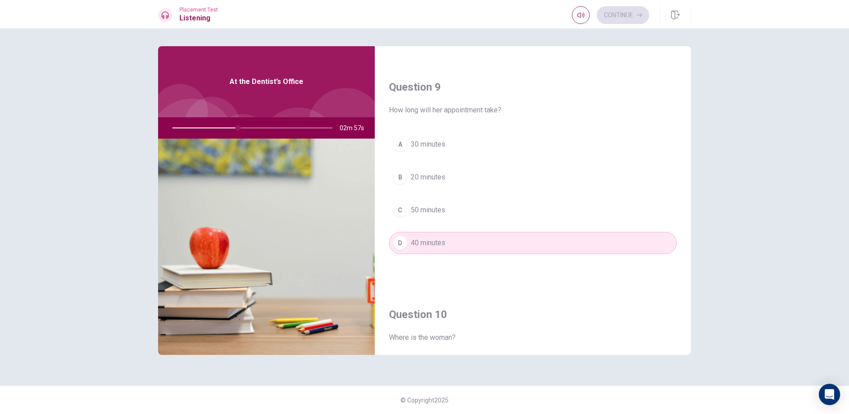
click at [435, 214] on span "50 minutes" at bounding box center [428, 210] width 35 height 11
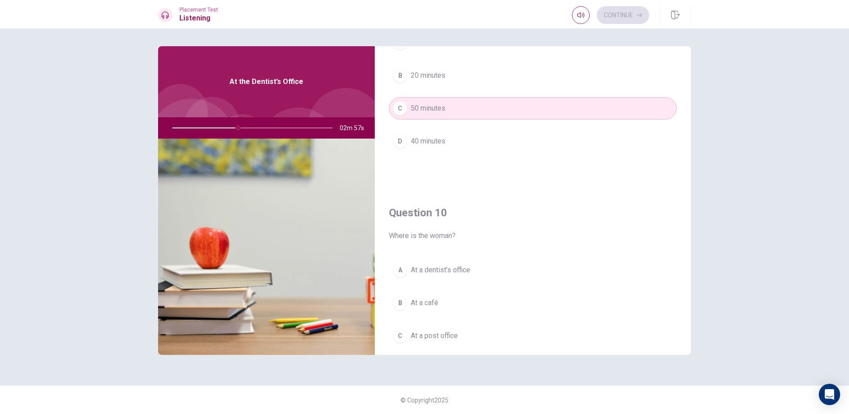
scroll to position [828, 0]
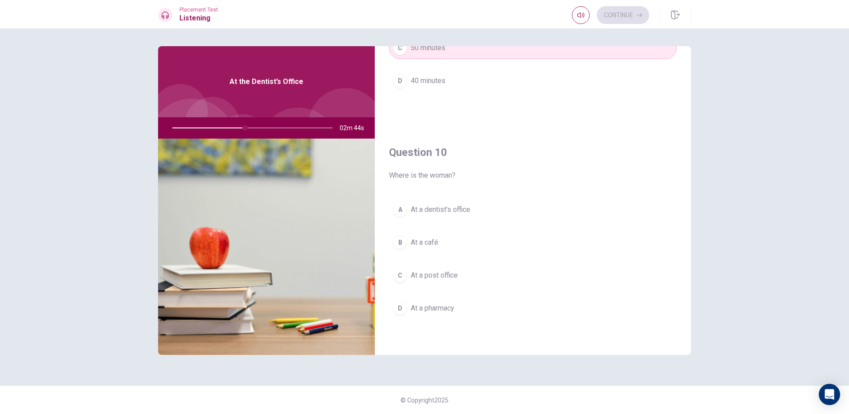
click at [451, 214] on span "At a dentist’s office" at bounding box center [441, 209] width 60 height 11
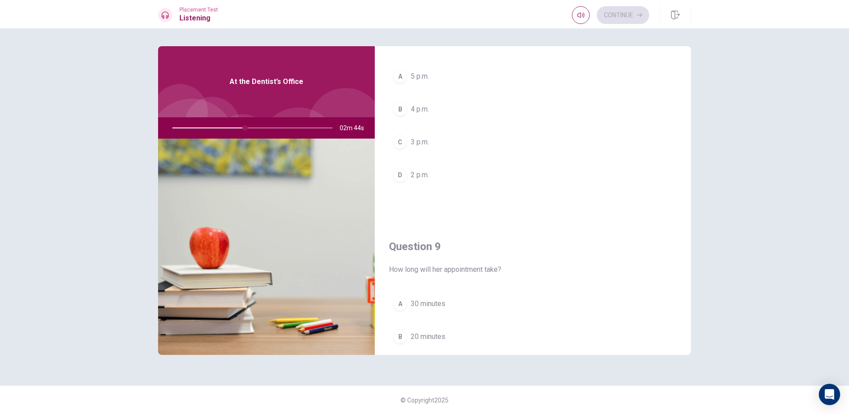
scroll to position [429, 0]
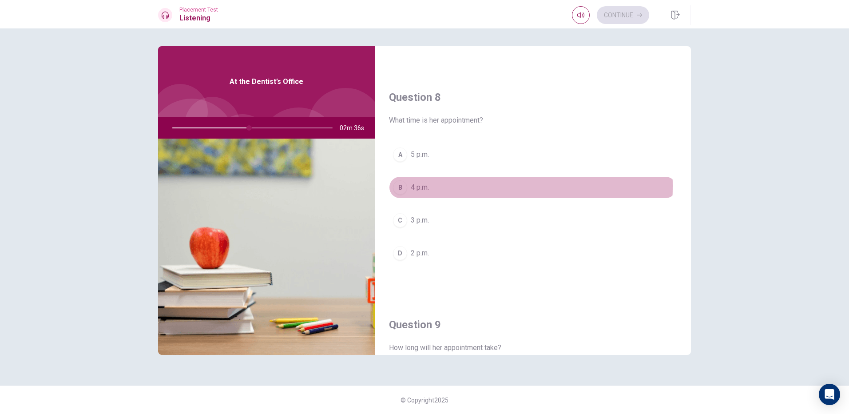
click at [414, 186] on span "4 p.m." at bounding box center [420, 187] width 18 height 11
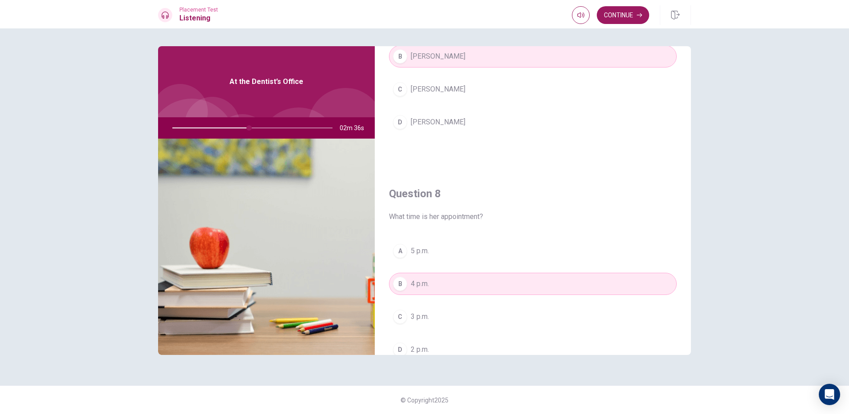
scroll to position [207, 0]
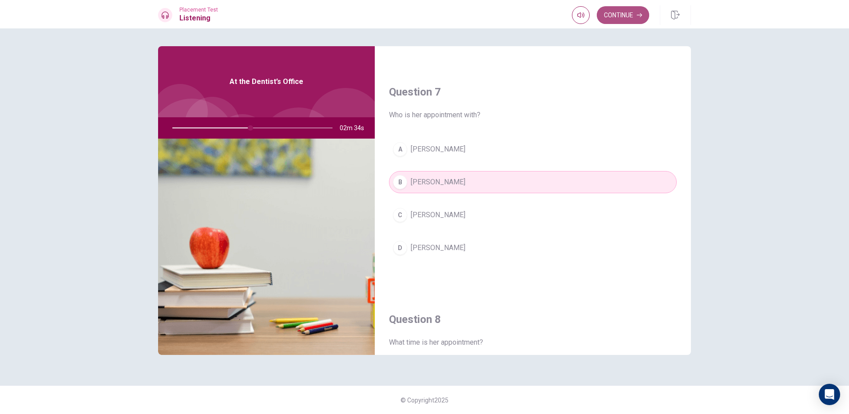
click at [611, 9] on button "Continue" at bounding box center [623, 15] width 52 height 18
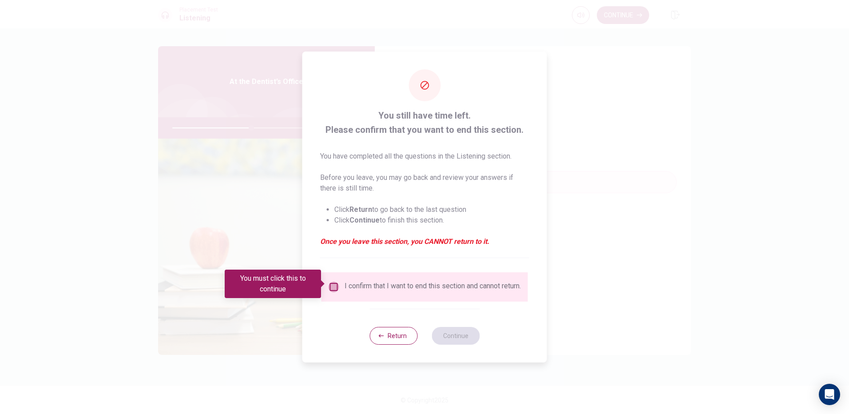
click at [329, 284] on input "You must click this to continue" at bounding box center [334, 287] width 11 height 11
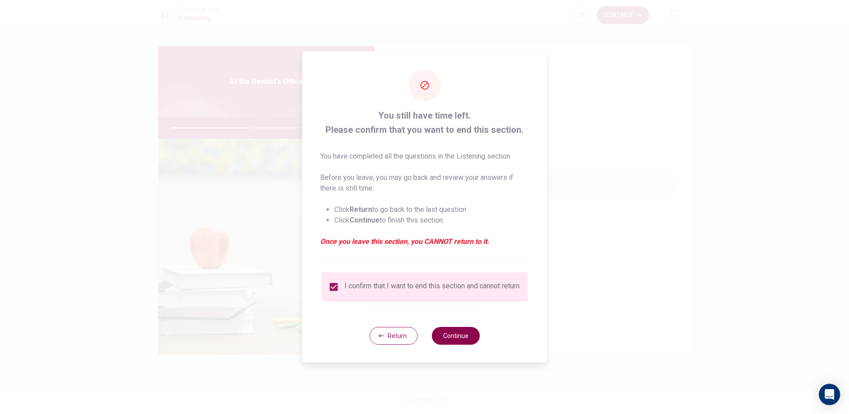
click at [466, 338] on button "Continue" at bounding box center [456, 336] width 48 height 18
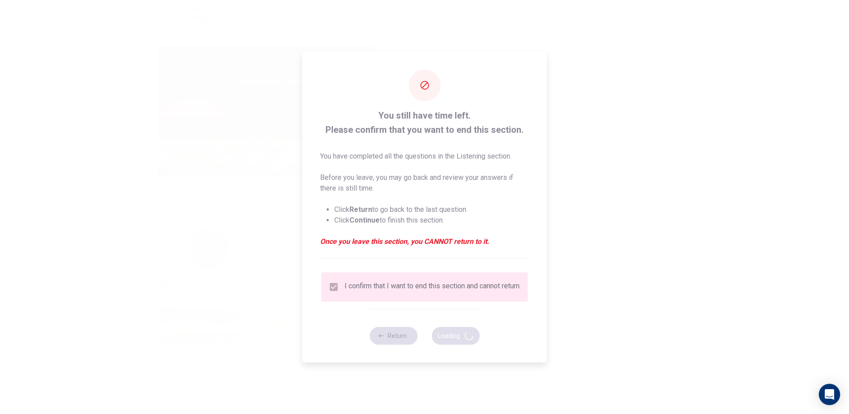
type input "50"
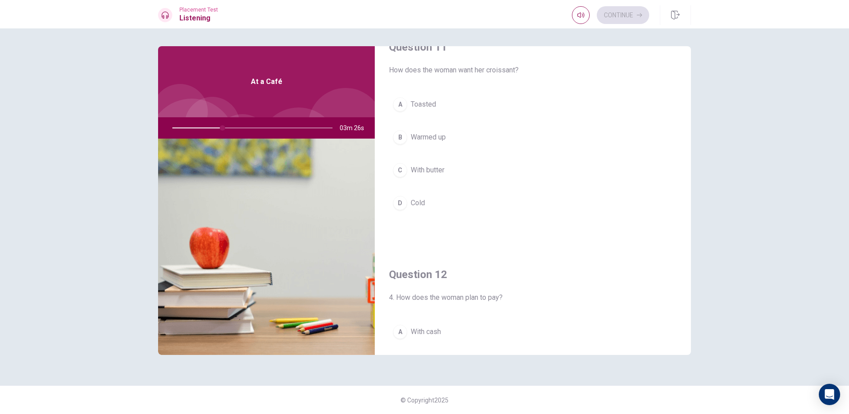
scroll to position [0, 0]
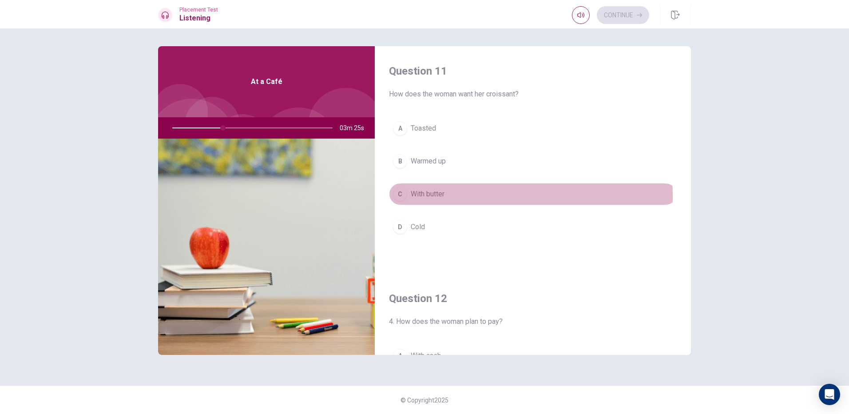
drag, startPoint x: 446, startPoint y: 195, endPoint x: 458, endPoint y: 216, distance: 23.7
click at [447, 193] on button "C With butter" at bounding box center [533, 194] width 288 height 22
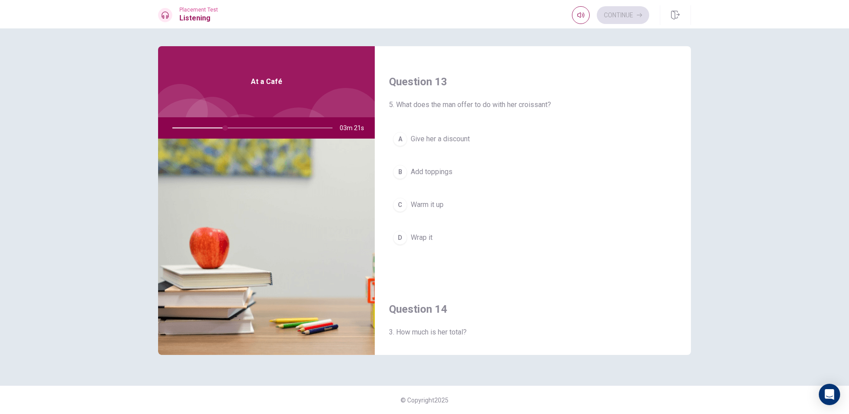
scroll to position [666, 0]
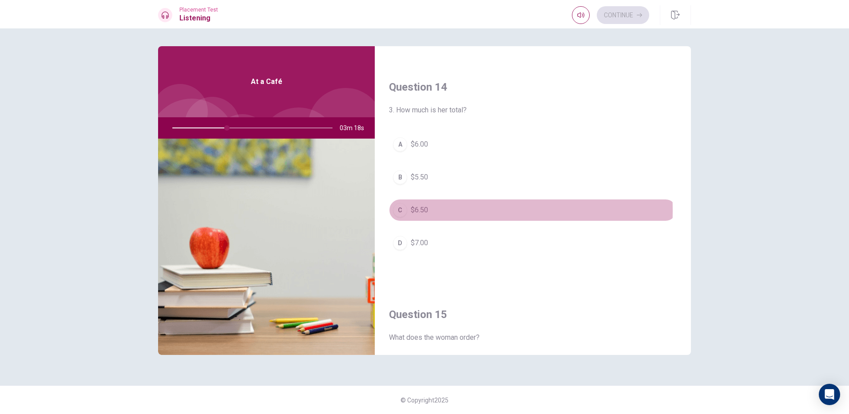
click at [424, 211] on span "$6.50" at bounding box center [419, 210] width 17 height 11
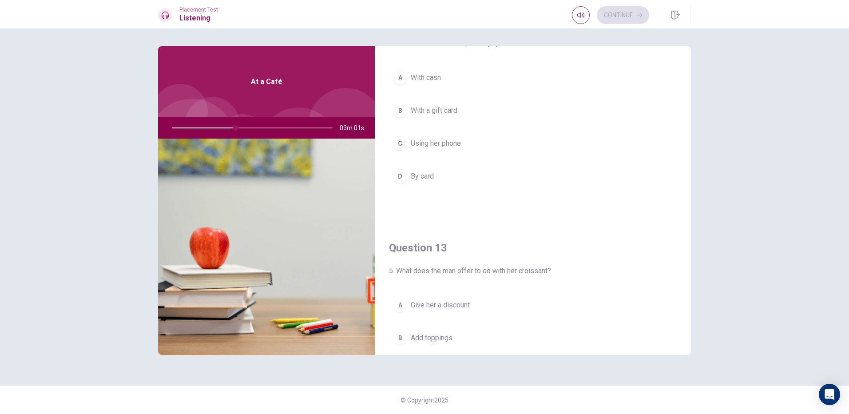
scroll to position [222, 0]
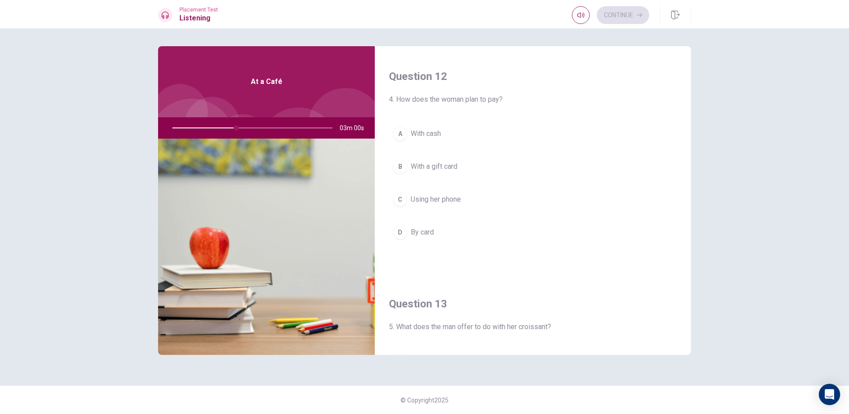
click at [428, 199] on span "Using her phone" at bounding box center [436, 199] width 50 height 11
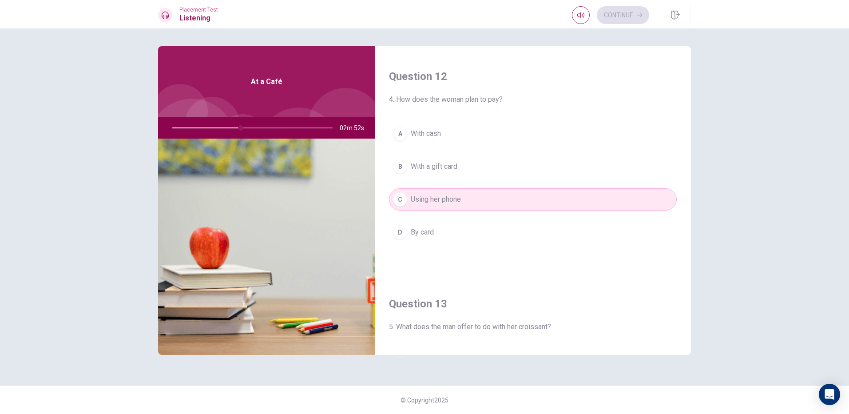
click at [437, 228] on button "D By card" at bounding box center [533, 232] width 288 height 22
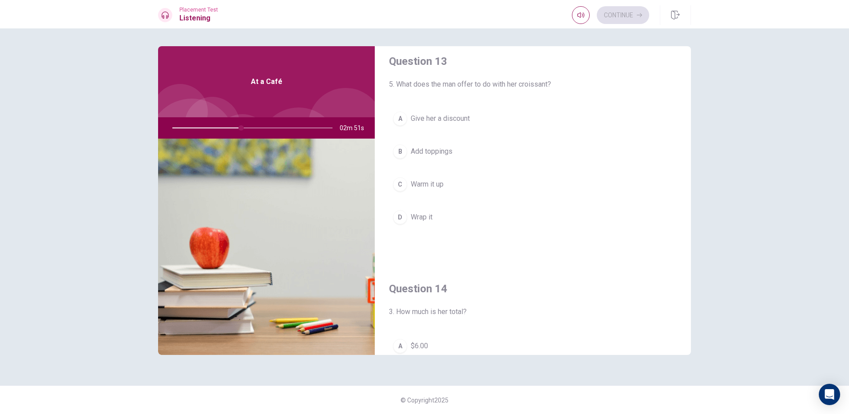
scroll to position [444, 0]
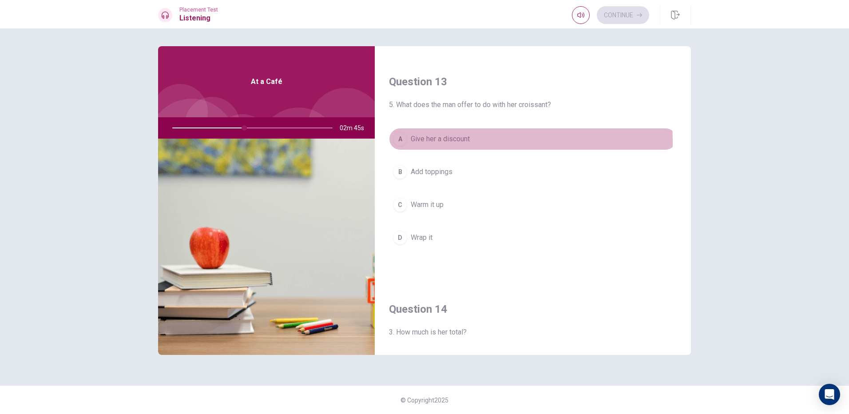
click at [446, 141] on span "Give her a discount" at bounding box center [440, 139] width 59 height 11
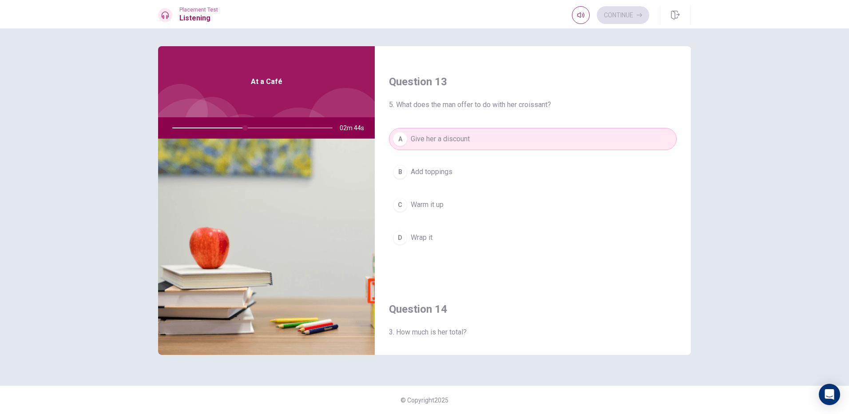
click at [443, 168] on span "Add toppings" at bounding box center [432, 172] width 42 height 11
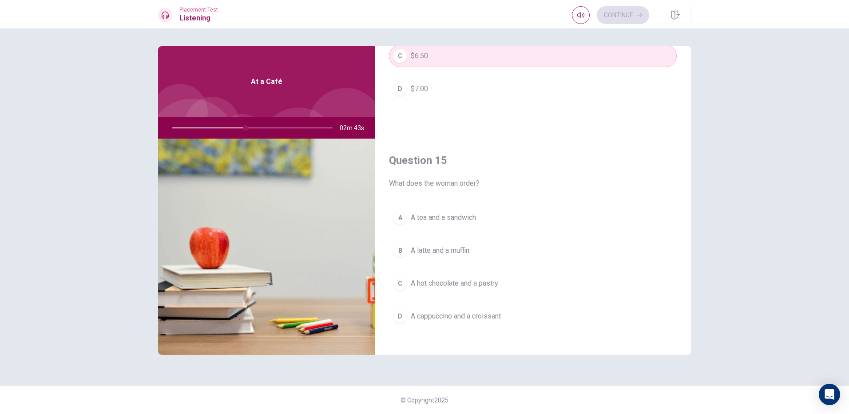
scroll to position [828, 0]
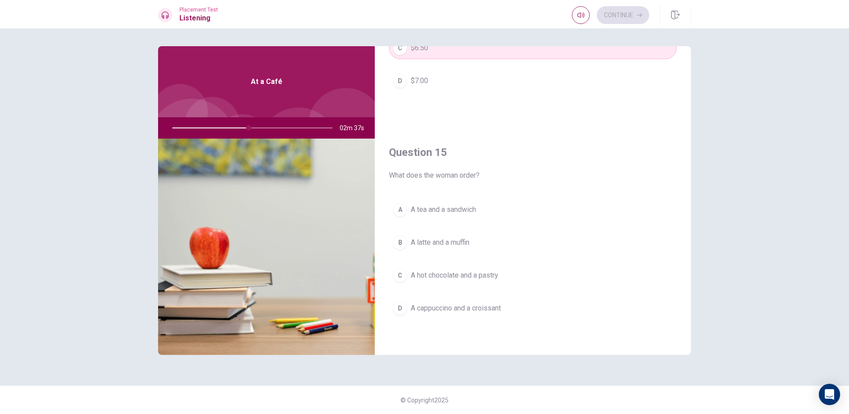
click at [493, 275] on span "A hot chocolate and a pastry" at bounding box center [455, 275] width 88 height 11
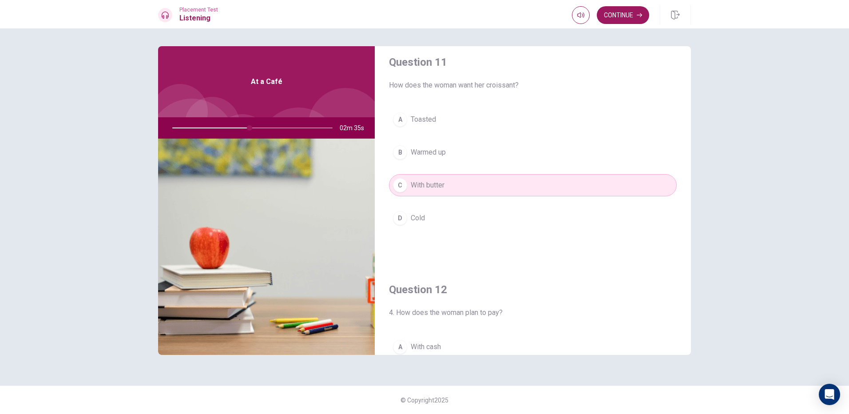
scroll to position [0, 0]
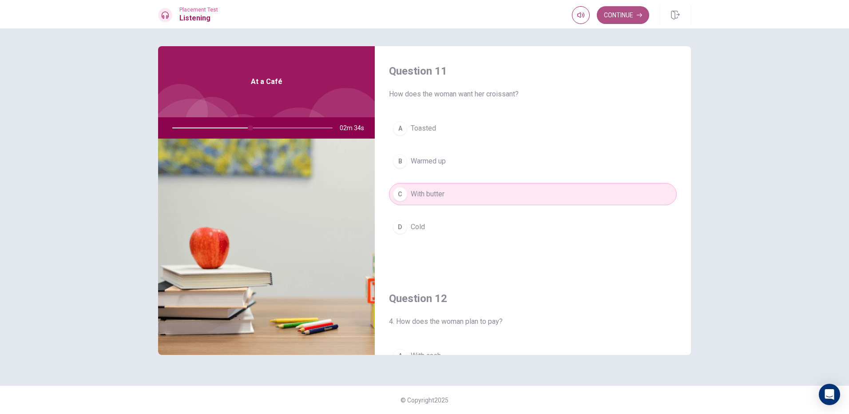
click at [633, 15] on button "Continue" at bounding box center [623, 15] width 52 height 18
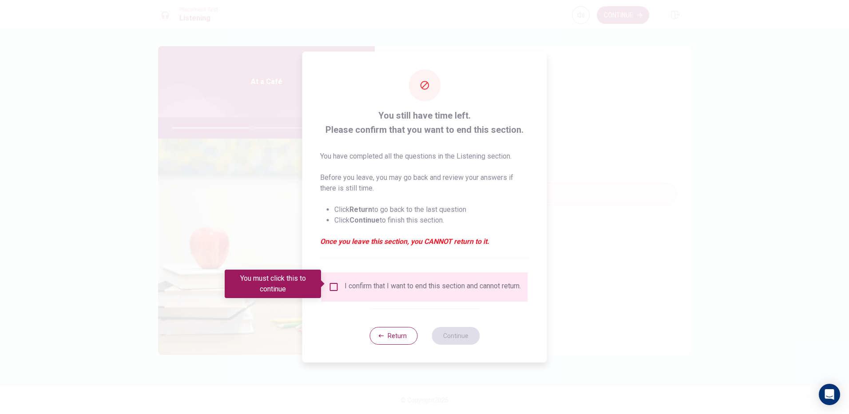
click at [330, 282] on input "You must click this to continue" at bounding box center [334, 287] width 11 height 11
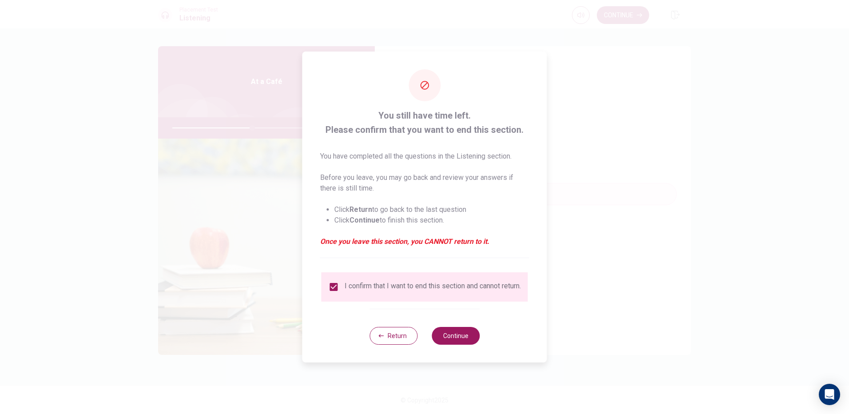
click at [470, 323] on div "Return Continue" at bounding box center [425, 336] width 110 height 54
click at [474, 334] on button "Continue" at bounding box center [456, 336] width 48 height 18
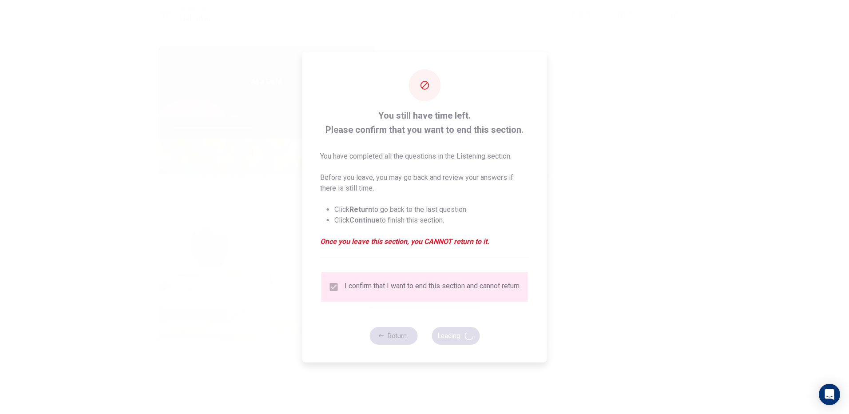
type input "52"
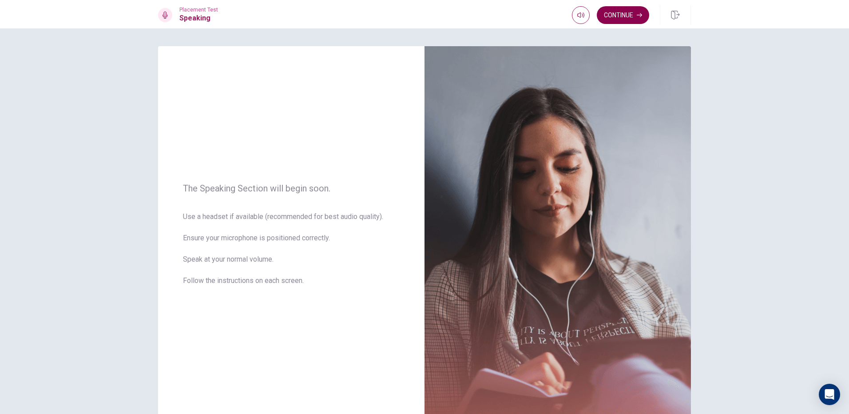
click at [621, 18] on button "Continue" at bounding box center [623, 15] width 52 height 18
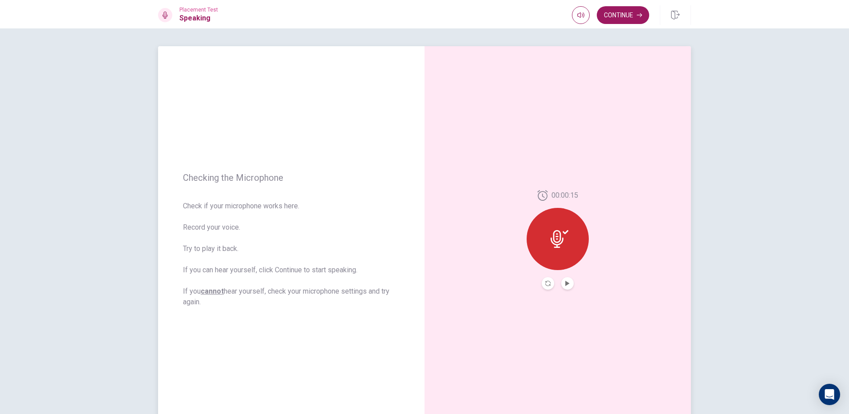
click at [563, 254] on div at bounding box center [558, 239] width 62 height 62
click at [556, 235] on icon at bounding box center [560, 239] width 18 height 18
click at [542, 280] on button "Record Again" at bounding box center [548, 283] width 12 height 12
click at [636, 21] on button "Continue" at bounding box center [623, 15] width 52 height 18
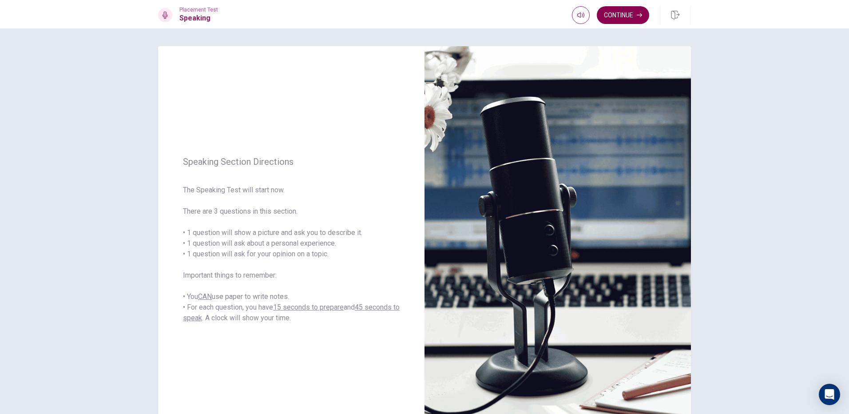
click at [628, 15] on button "Continue" at bounding box center [623, 15] width 52 height 18
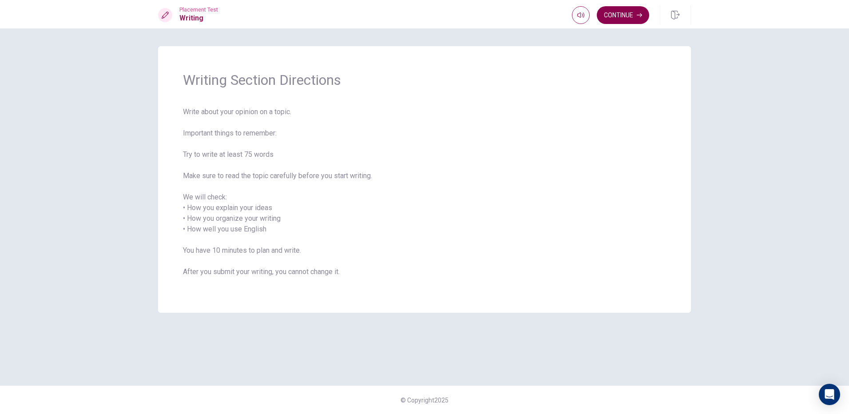
click at [641, 11] on button "Continue" at bounding box center [623, 15] width 52 height 18
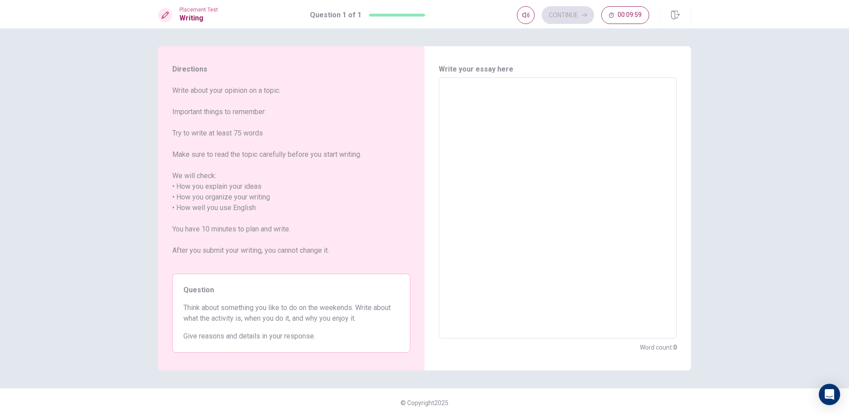
click at [451, 97] on textarea at bounding box center [558, 208] width 226 height 247
type textarea "e"
type textarea "x"
type textarea "em"
type textarea "x"
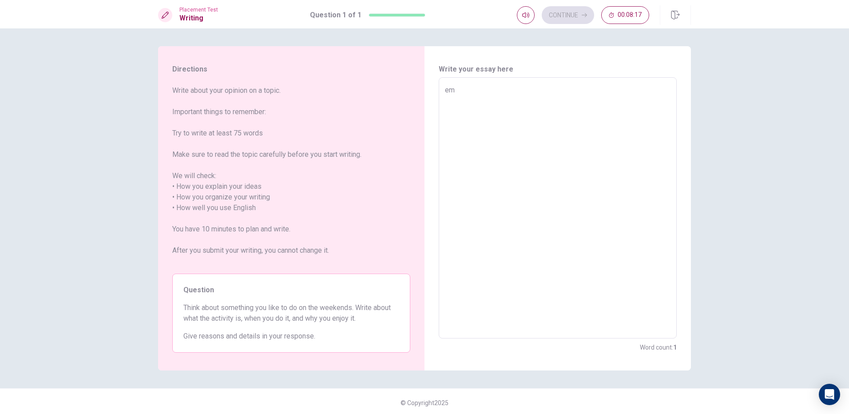
type textarea "emm"
type textarea "x"
type textarea "emmI"
type textarea "x"
type textarea "emm"
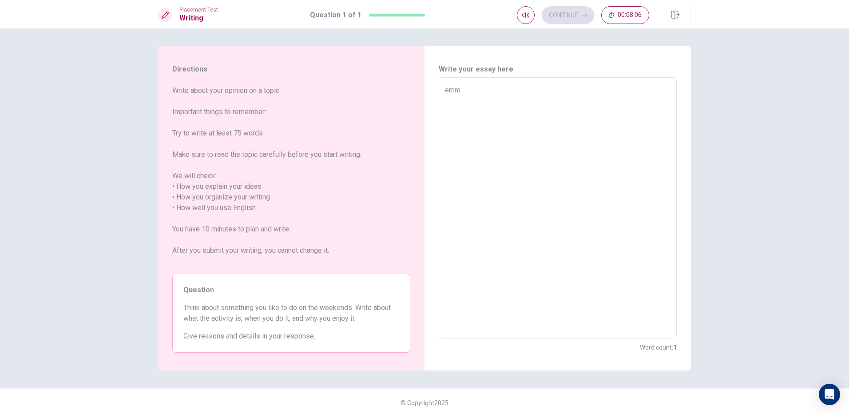
type textarea "x"
type textarea "emm"
type textarea "x"
type textarea "emm I"
type textarea "x"
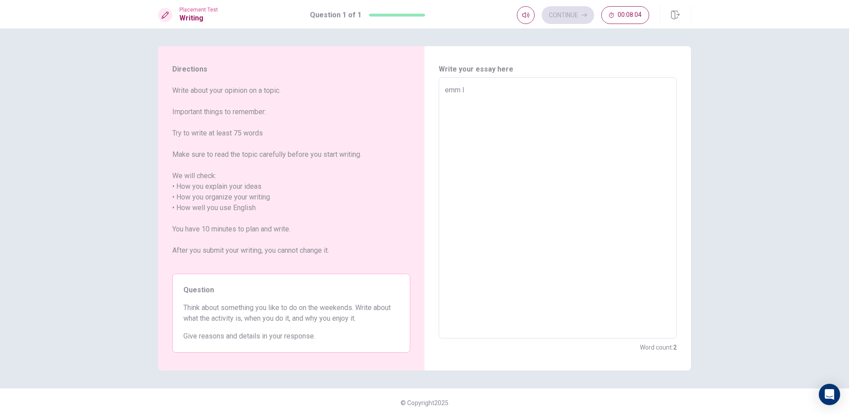
type textarea "emm I"
type textarea "x"
type textarea "emm I t"
type textarea "x"
type textarea "emm I th"
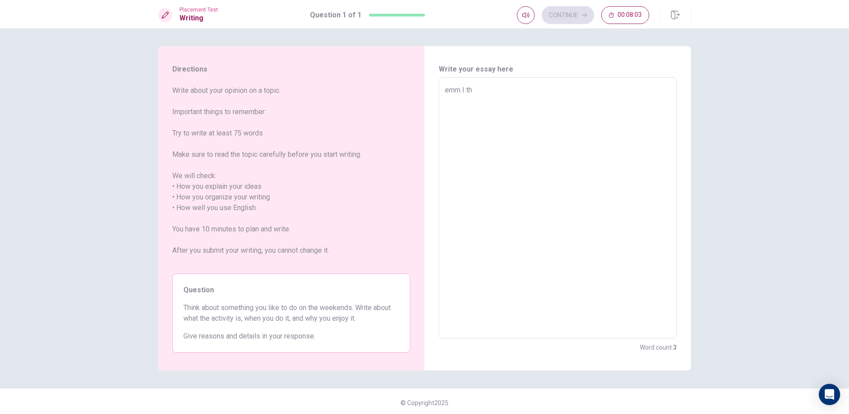
type textarea "x"
type textarea "emm I thi"
type textarea "x"
type textarea "emm I thin"
type textarea "x"
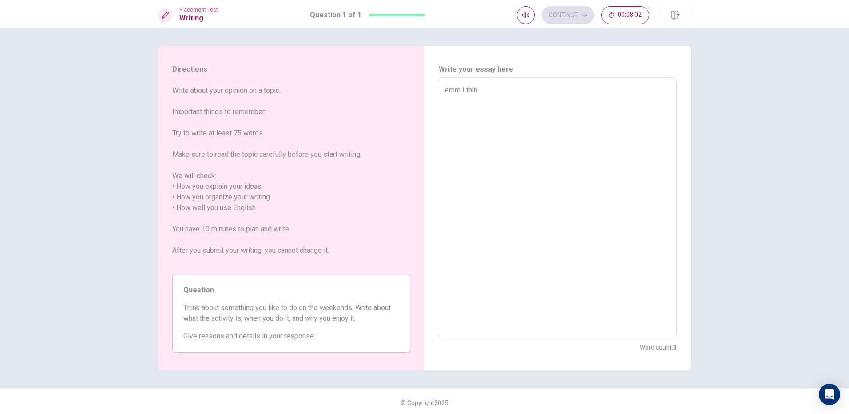
type textarea "emm I think"
type textarea "x"
type textarea "emm I think"
type textarea "x"
type textarea "emm I think i"
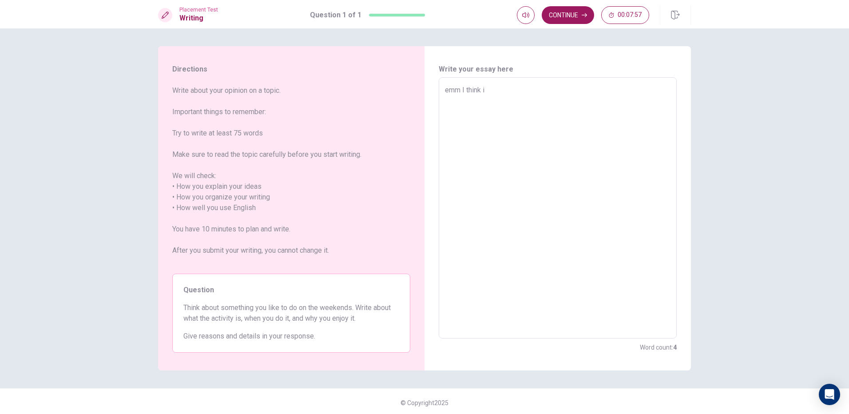
type textarea "x"
type textarea "emm I think ic"
type textarea "x"
type textarea "emm I think ica"
type textarea "x"
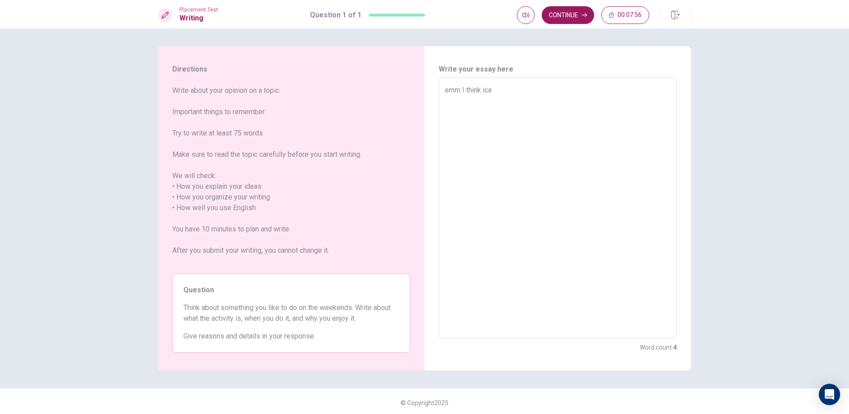
type textarea "emm I think ican"
type textarea "x"
type textarea "emm I think ica"
type textarea "x"
type textarea "emm I think ic"
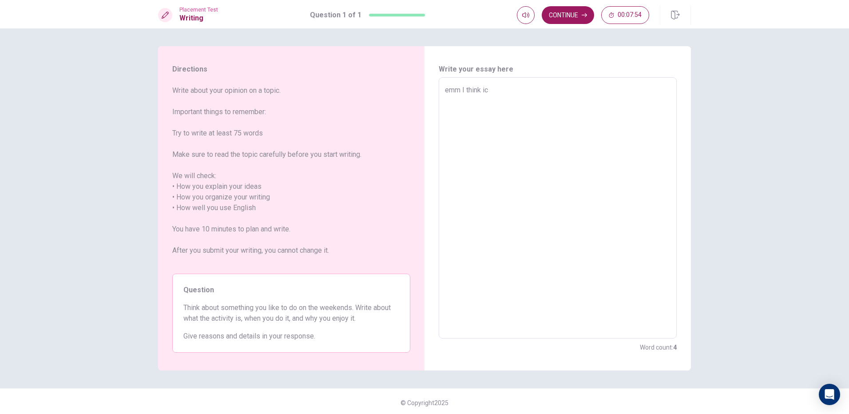
type textarea "x"
type textarea "emm I think i"
type textarea "x"
type textarea "emm I think i"
type textarea "x"
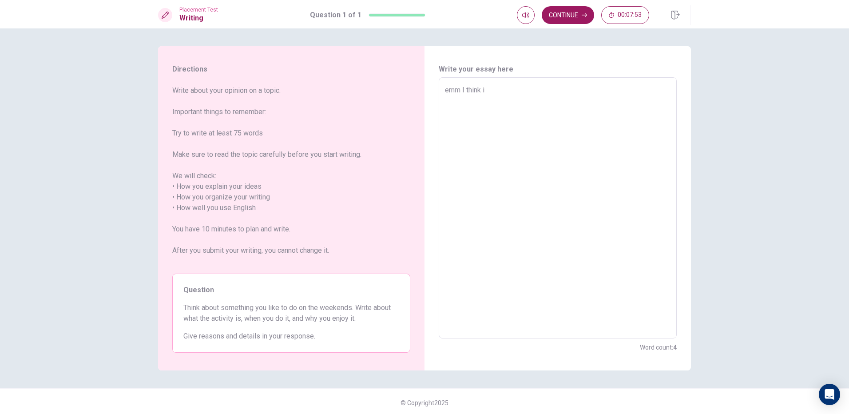
type textarea "emm I think i c"
type textarea "x"
type textarea "emm I think i ca"
type textarea "x"
type textarea "emm I think i can"
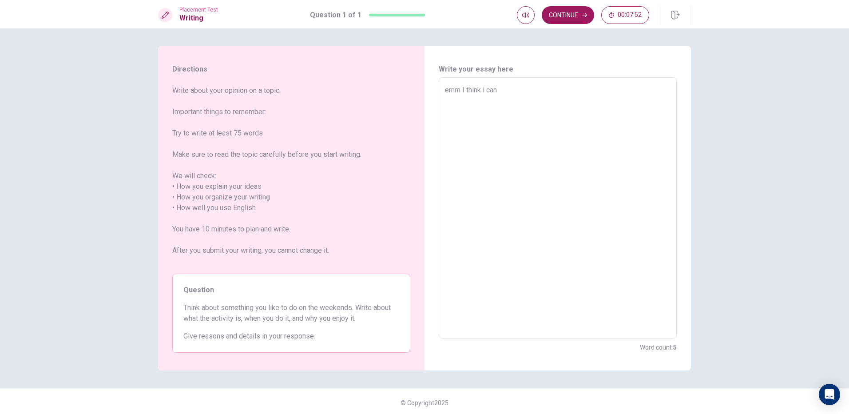
type textarea "x"
type textarea "emm I think i can"
type textarea "x"
type textarea "emm I think i can d"
type textarea "x"
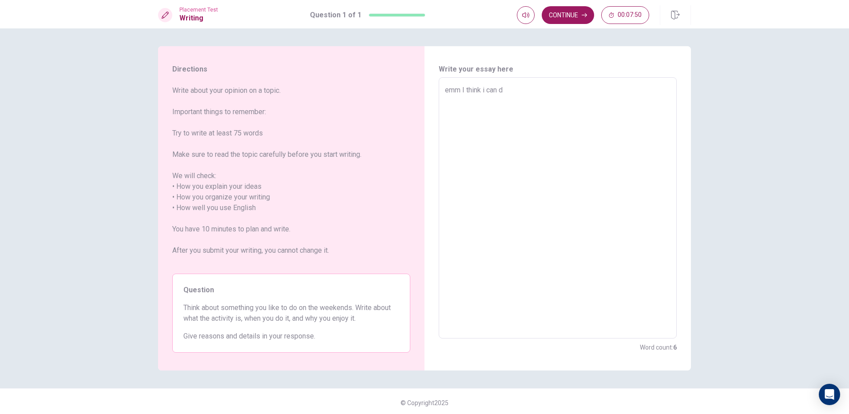
type textarea "emm I think i can do"
type textarea "x"
type textarea "emm I think i can dov"
type textarea "x"
type textarea "emm I think i can do"
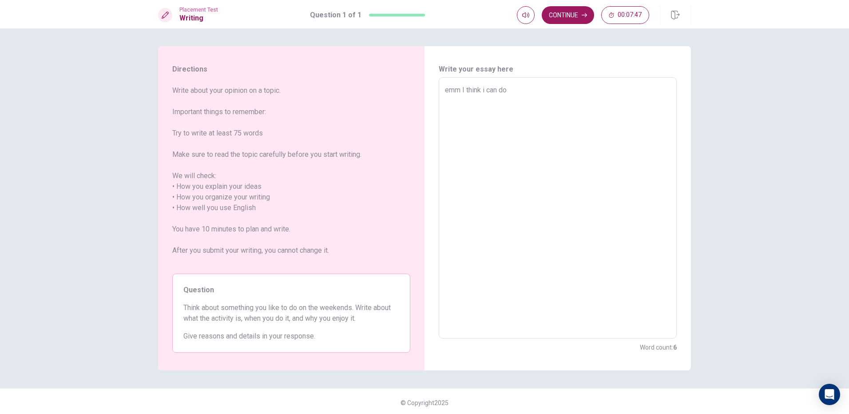
type textarea "x"
type textarea "emm I think i can doi"
type textarea "x"
type textarea "emm I think i can do"
type textarea "x"
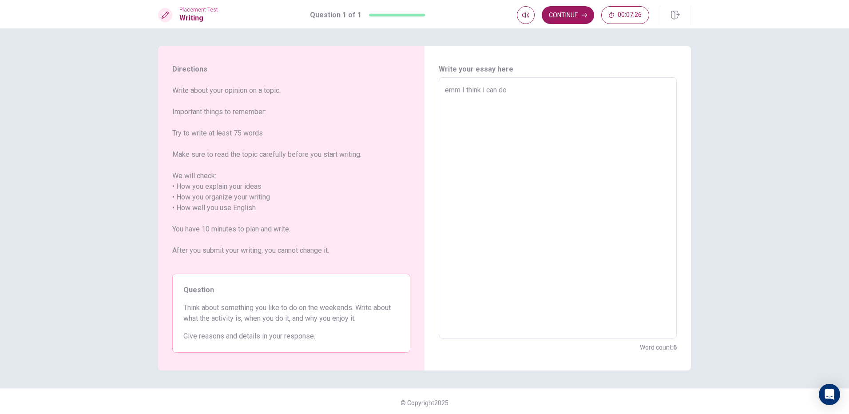
type textarea "emm I think i can do"
type textarea "x"
type textarea "emm I think i can do"
type textarea "x"
type textarea "emm I think i can doi"
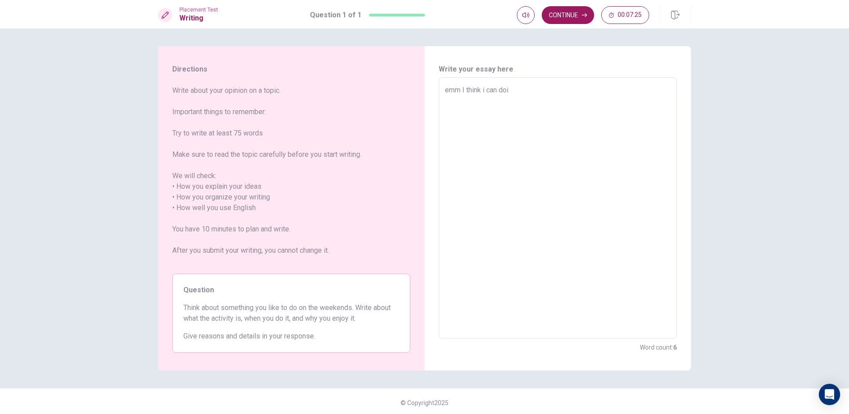
type textarea "x"
type textarea "emm I think i can doim"
type textarea "x"
type textarea "emm I think i can doimg"
type textarea "x"
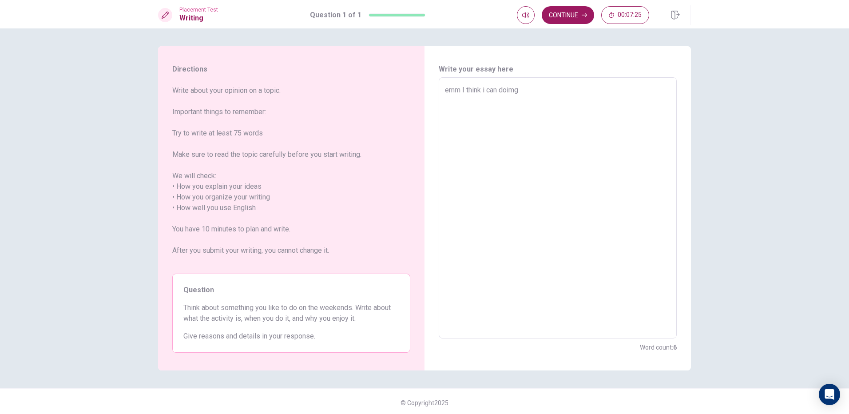
type textarea "emm I think i can doimg"
type textarea "x"
type textarea "emm I think i can doimg"
type textarea "x"
type textarea "emm I think i can doim"
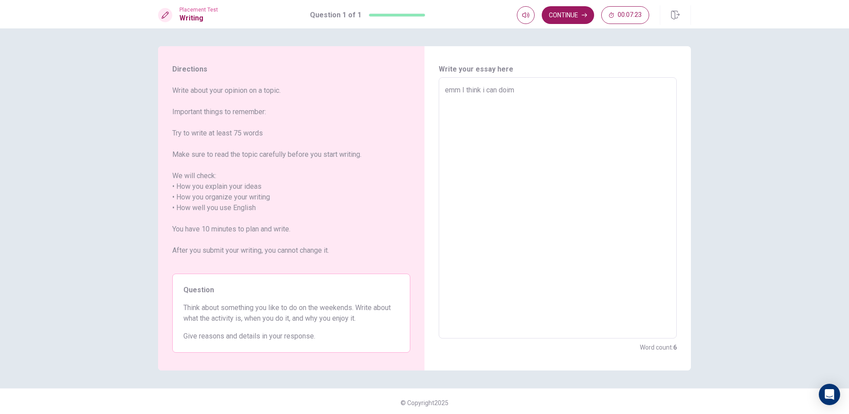
type textarea "x"
type textarea "emm I think i can doi"
type textarea "x"
type textarea "emm I think i can doin"
type textarea "x"
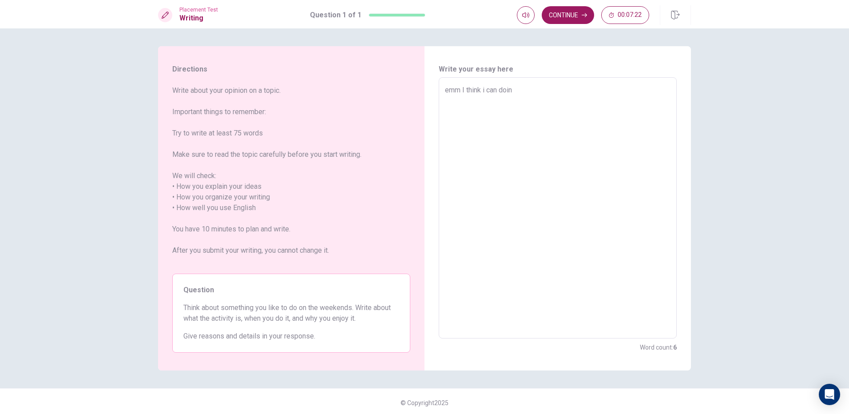
type textarea "emm I think i can doing"
type textarea "x"
type textarea "emm I think i can doing"
type textarea "x"
type textarea "emm I think i can doing d"
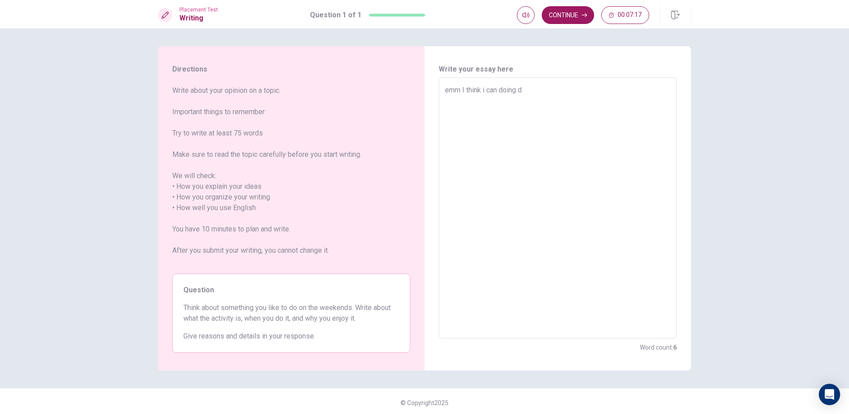
type textarea "x"
type textarea "emm I think i can doing do"
type textarea "x"
type textarea "emm I think i can doing do"
type textarea "x"
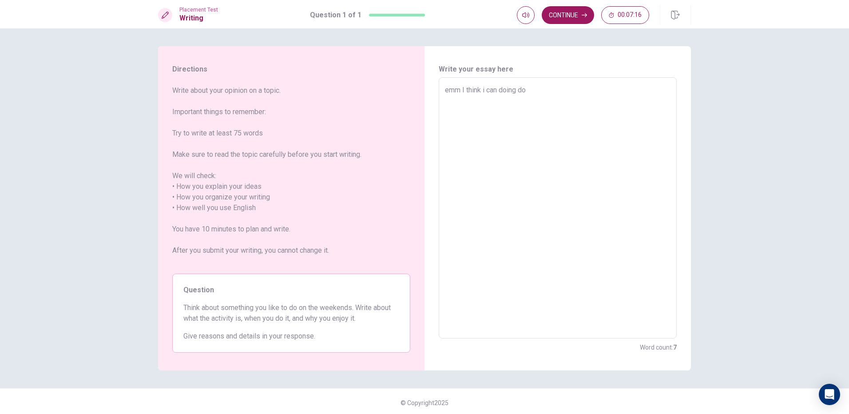
type textarea "emm I think i can doing do t"
type textarea "x"
type textarea "emm I think i can doing do th"
type textarea "x"
type textarea "emm I think i can doing do thr"
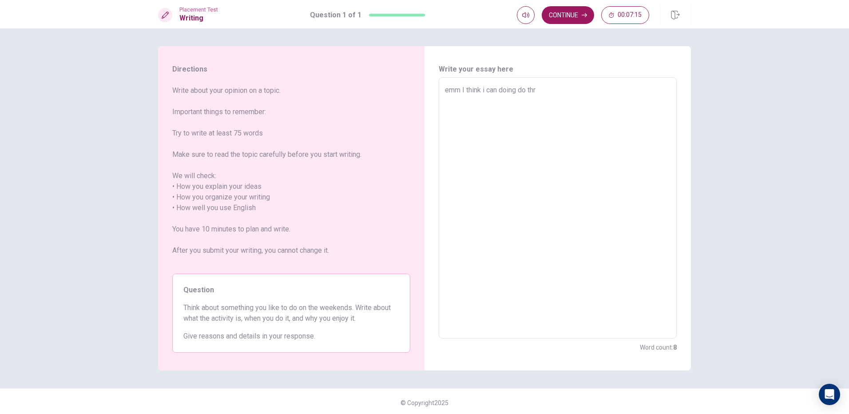
type textarea "x"
type textarea "emm I think i can doing do th"
type textarea "x"
type textarea "emm I think i can doing do the"
type textarea "x"
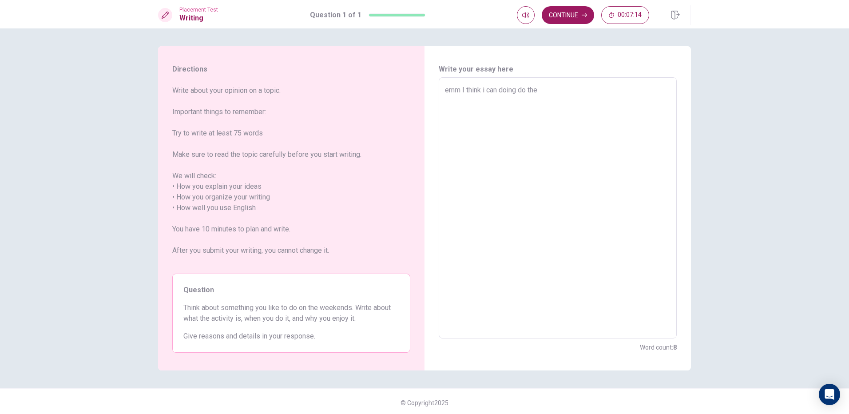
type textarea "emm I think i can doing do the"
type textarea "x"
type textarea "emm I think i can doing do the h"
type textarea "x"
type textarea "emm I think i can doing do the ho"
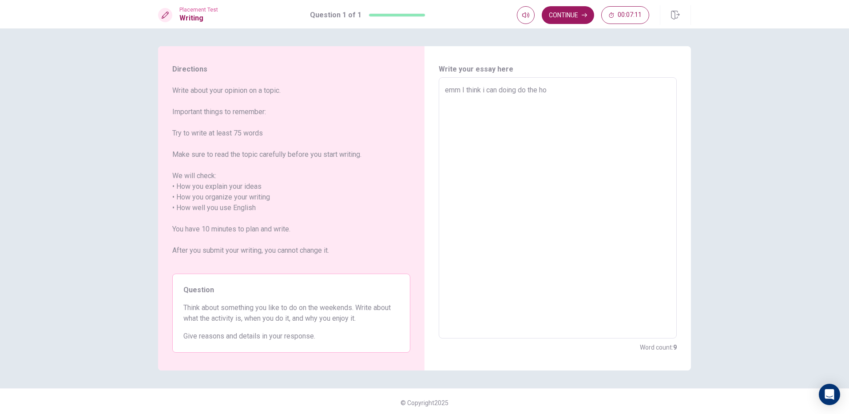
type textarea "x"
type textarea "emm I think i can doing do the hom"
type textarea "x"
type textarea "emm I think i can doing do the home"
type textarea "x"
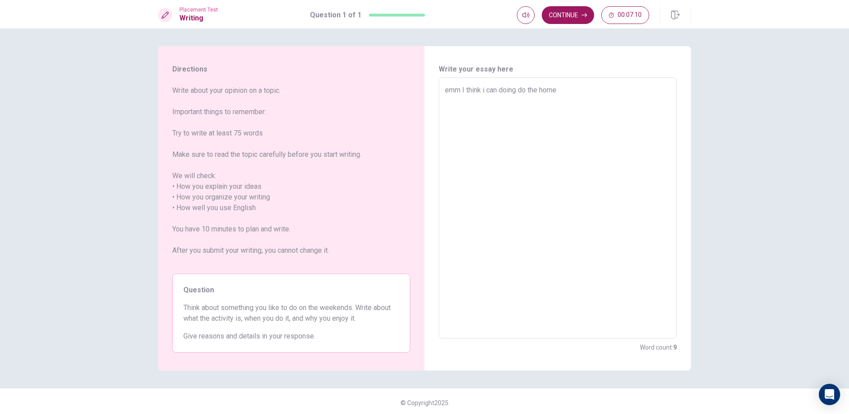
type textarea "emm I think i can doing do the homew"
type textarea "x"
type textarea "emm I think i can doing do the homewo"
type textarea "x"
type textarea "emm I think i can doing do the homewor"
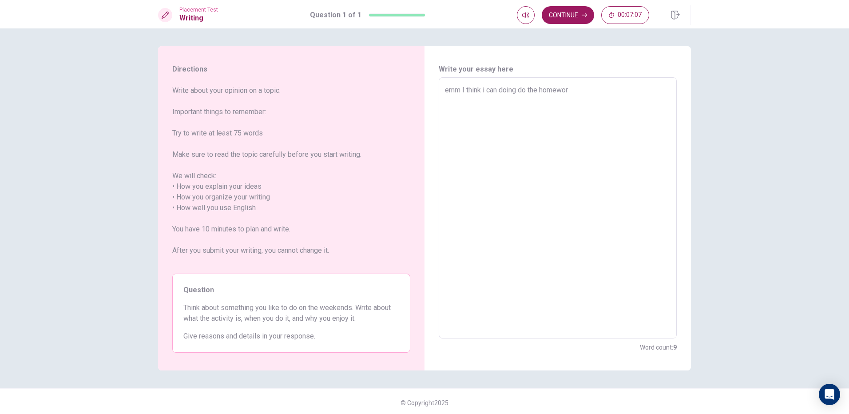
type textarea "x"
type textarea "emm I think i can doing do the homework"
type textarea "x"
type textarea "emm I think i can doing do the homeworki"
type textarea "x"
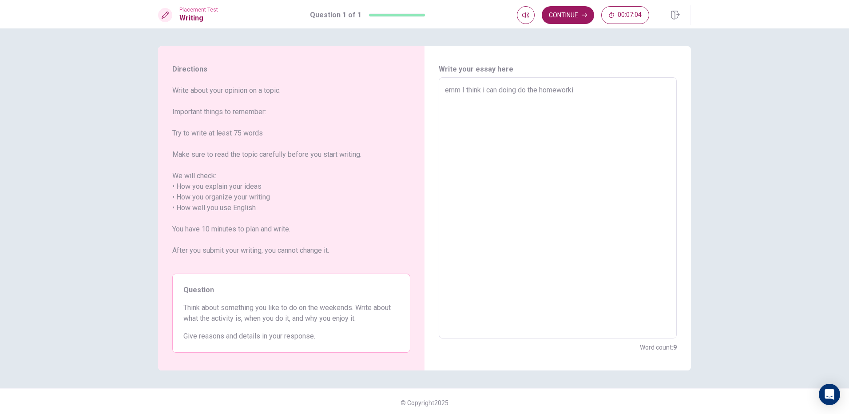
type textarea "emm I think i can doing do the homeworkin"
type textarea "x"
type textarea "emm I think i can doing do the homeworki="
type textarea "x"
type textarea "emm I think i can doing do the homeworki"
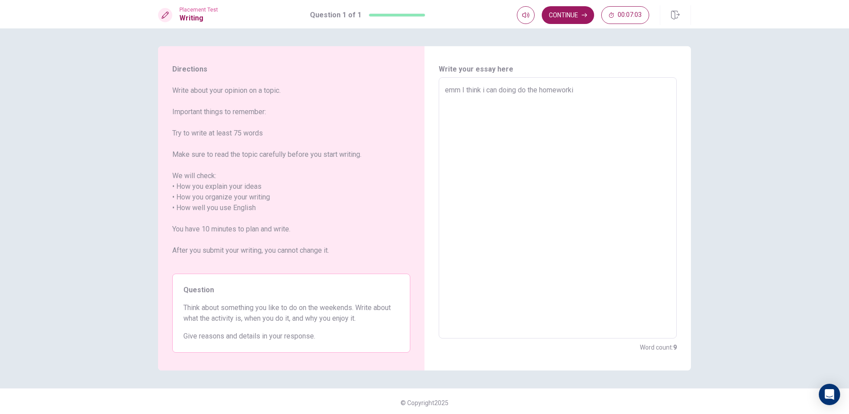
type textarea "x"
type textarea "emm I think i can doing do the homework"
type textarea "x"
type textarea "emm I think i can doing do the homework"
type textarea "x"
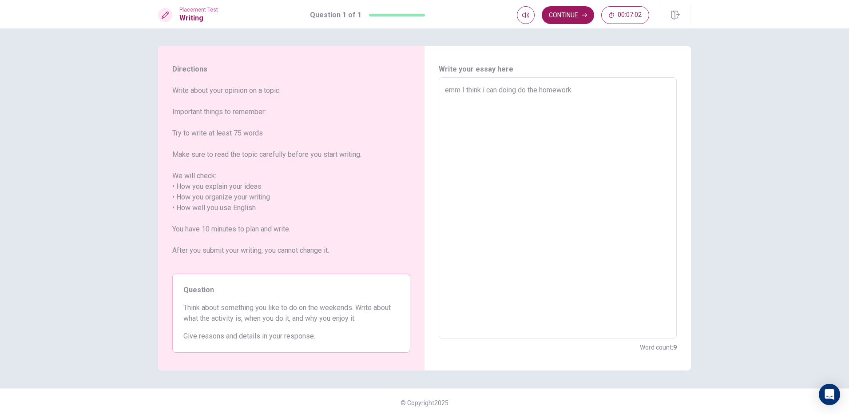
type textarea "emm I think i can doing do the homework i"
type textarea "x"
type textarea "emm I think i can doing do the homework in"
type textarea "x"
type textarea "emm I think i can doing do the homework in"
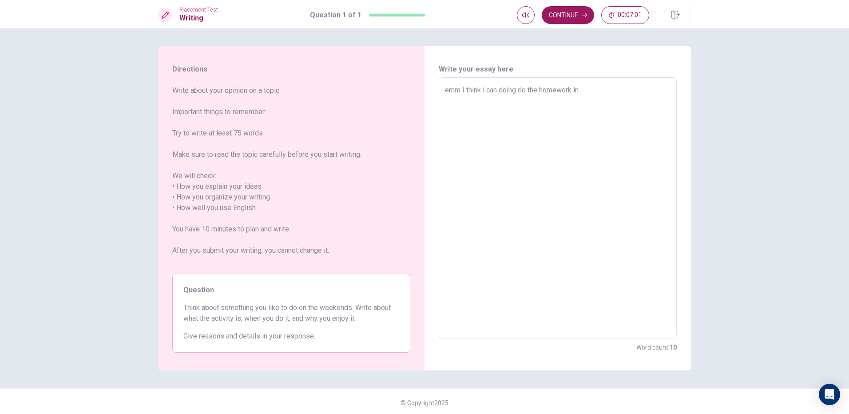
type textarea "x"
type textarea "emm I think i can doing do the homework in t"
type textarea "x"
type textarea "emm I think i can doing do the homework in th"
type textarea "x"
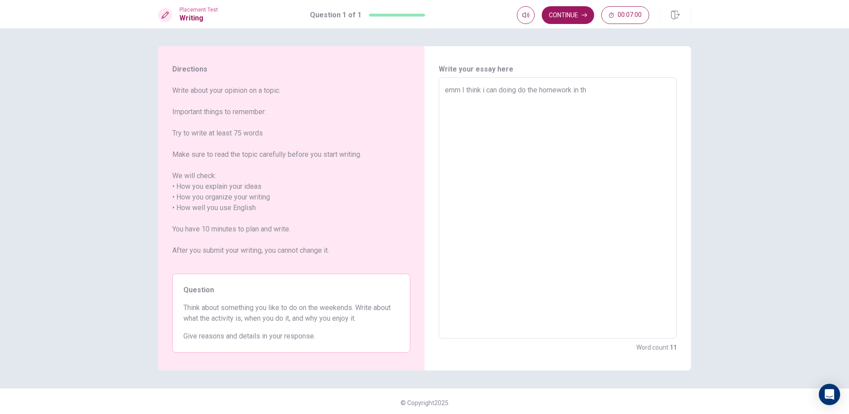
type textarea "emm I think i can doing do the homework in the"
type textarea "x"
type textarea "emm I think i can doing do the homework in the"
type textarea "x"
type textarea "emm I think i can doing do the homework in the w"
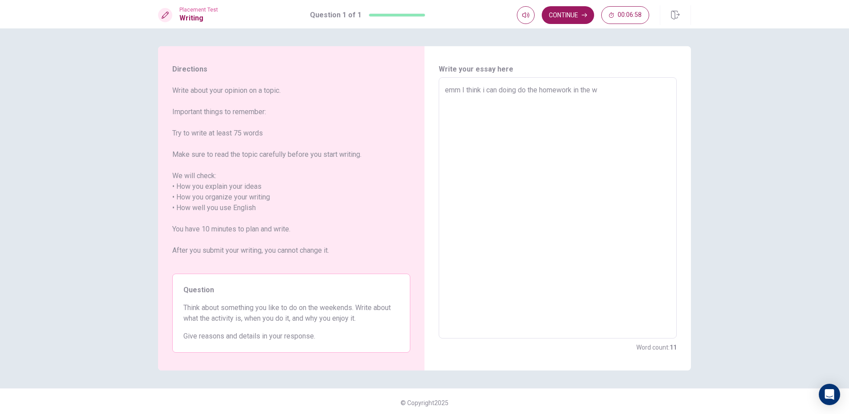
type textarea "x"
type textarea "emm I think i can doing do the homework in the we"
type textarea "x"
type textarea "emm I think i can doing do the homework in the wee"
type textarea "x"
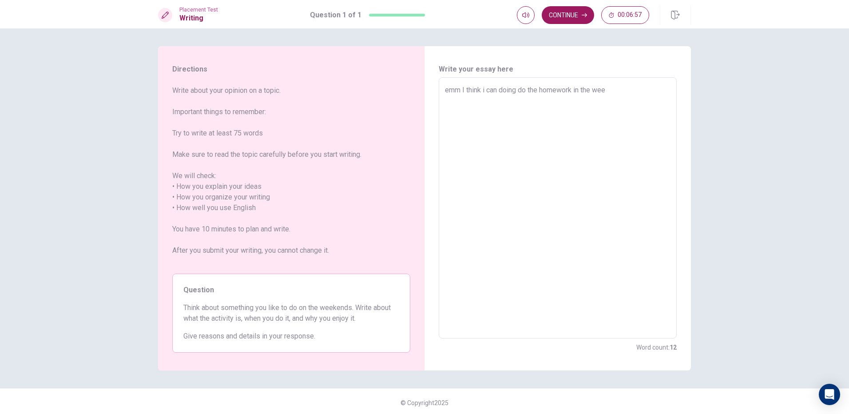
type textarea "emm I think i can doing do the homework in the week"
type textarea "x"
type textarea "emm I think i can doing do the homework in the weeke"
type textarea "x"
type textarea "emm I think i can doing do the homework in the weeken"
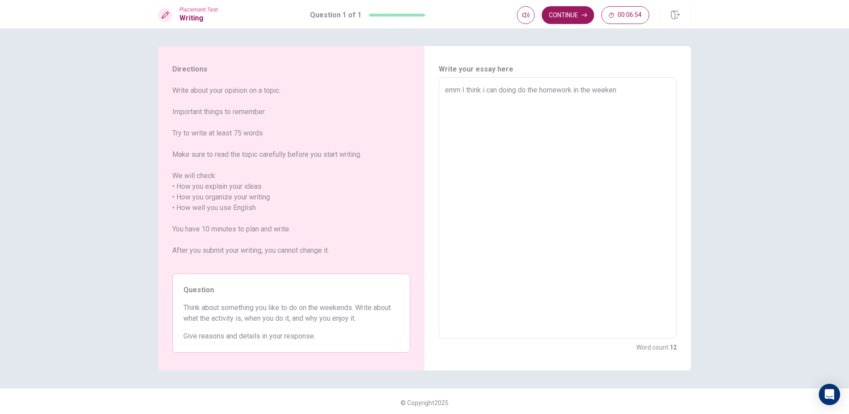
type textarea "x"
type textarea "emm I think i can doing do the homework in the weekend"
type textarea "x"
type textarea "emm I think i can doing do the homework in the weekends"
type textarea "x"
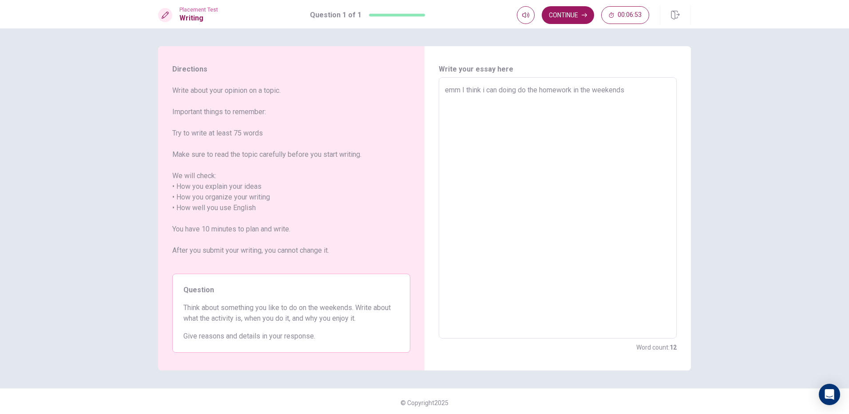
type textarea "emm I think i can doing do the homework in the weekends"
type textarea "x"
type textarea "emm I think i can doing do the homework in the weekends ,"
type textarea "x"
type textarea "emm I think i can doing do the homework in the weekends ,"
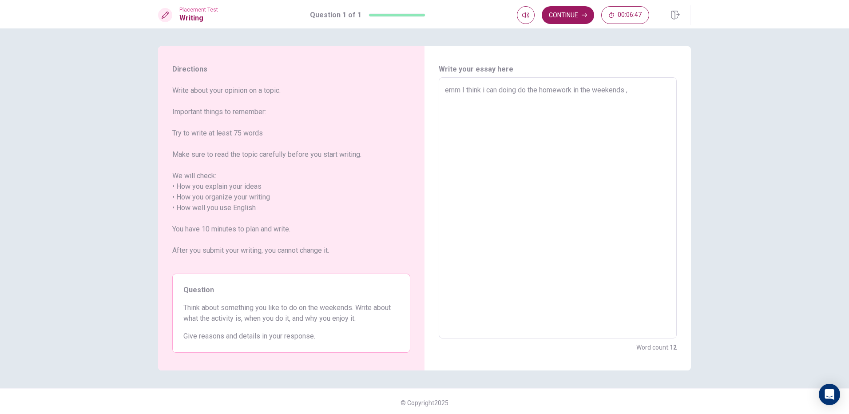
type textarea "x"
type textarea "emm I think i can doing do the homework in the weekends , I"
type textarea "x"
type textarea "emm I think i can doing do the homework in the weekends , Ih"
type textarea "x"
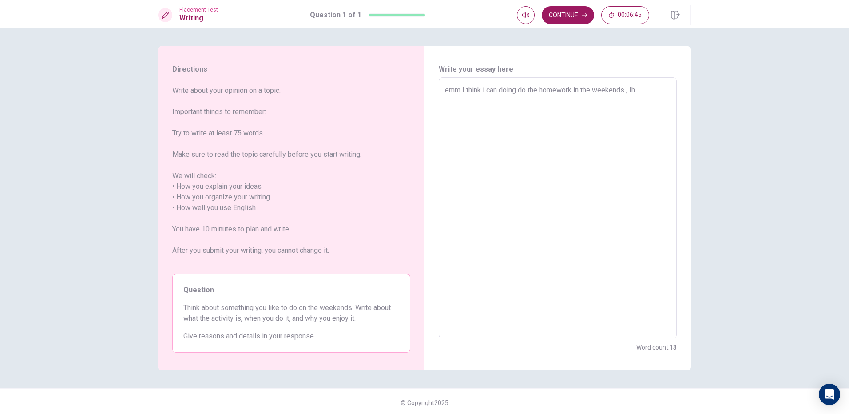
type textarea "emm I think i can doing do the homework in the weekends , [GEOGRAPHIC_DATA]"
type textarea "x"
type textarea "emm I think i can doing do the homework in the weekends , Ihav"
type textarea "x"
type textarea "emm I think i can doing do the homework in the weekends , Ihave"
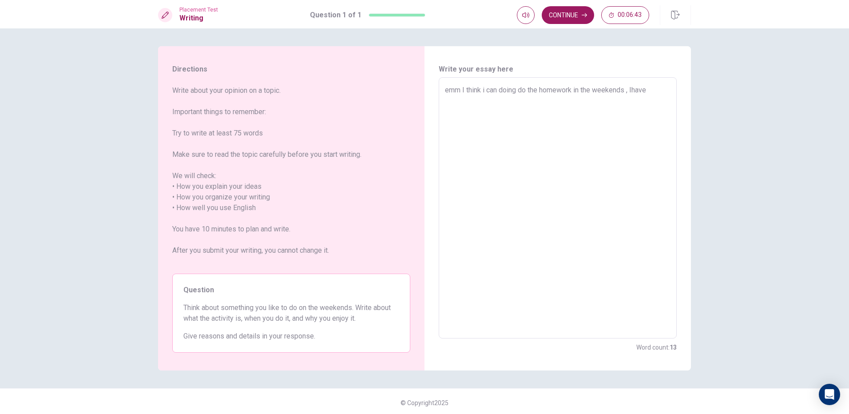
type textarea "x"
type textarea "emm I think i can doing do the homework in the weekends , Ihave"
type textarea "x"
type textarea "emm I think i can doing do the homework in the weekends , Ihave"
type textarea "x"
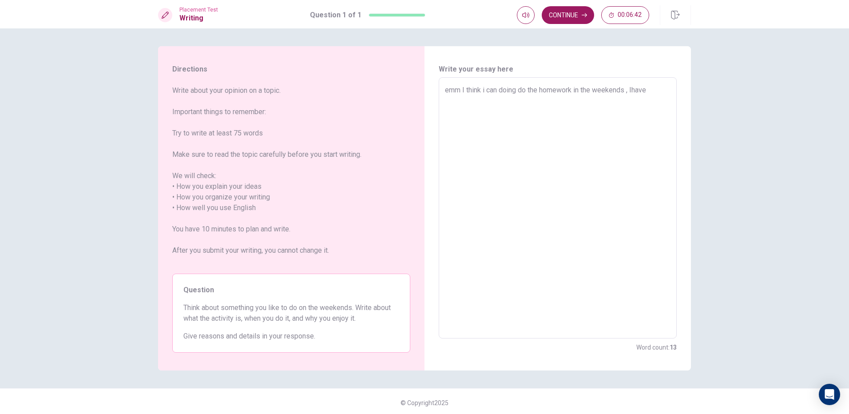
type textarea "emm I think i can doing do the homework in the weekends , Ihav"
type textarea "x"
type textarea "emm I think i can doing do the homework in the weekends , [GEOGRAPHIC_DATA]"
type textarea "x"
type textarea "emm I think i can doing do the homework in the weekends , Ih"
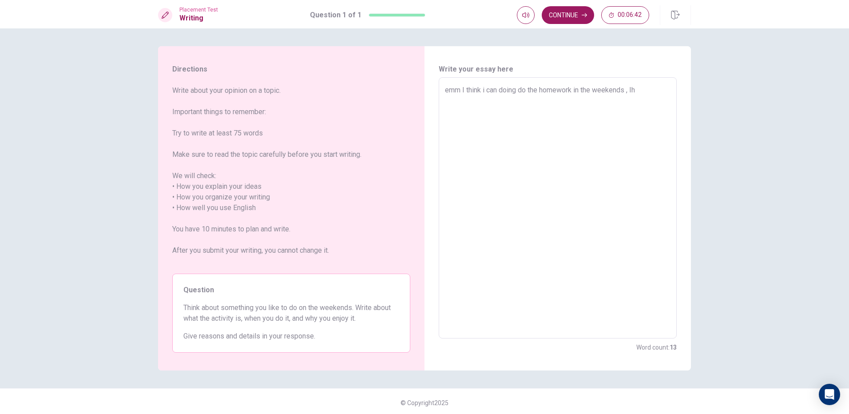
type textarea "x"
type textarea "emm I think i can doing do the homework in the weekends , I"
type textarea "x"
type textarea "emm I think i can doing do the homework in the weekends , I"
type textarea "x"
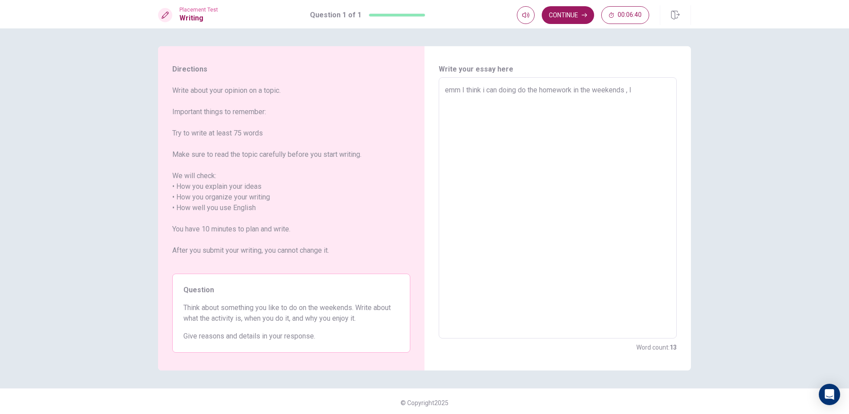
type textarea "emm I think i can doing do the homework in the weekends , I h"
type textarea "x"
type textarea "emm I think i can doing do the homework in the weekends , I ha"
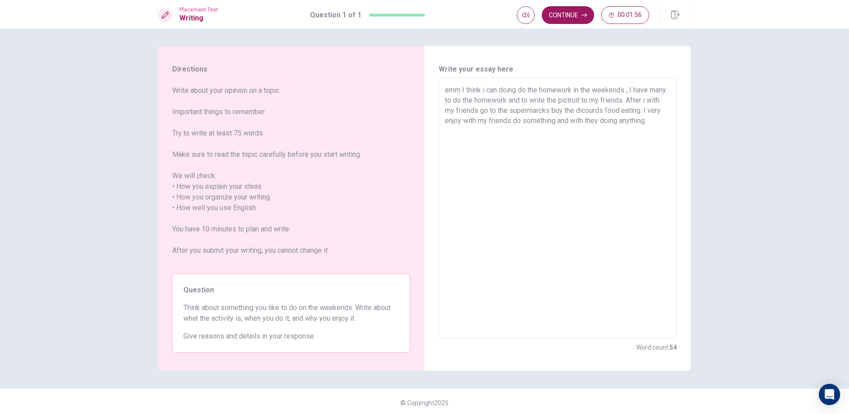
click at [663, 111] on textarea "emm I think i can doing do the homework in the weekends , I have many to do the…" at bounding box center [558, 208] width 226 height 247
click at [504, 119] on textarea "emm I think i can doing do the homework in the weekends , I have many to do the…" at bounding box center [558, 208] width 226 height 247
click at [519, 119] on textarea "emm I think i can doing do the homework in the weekends , I have many to do the…" at bounding box center [558, 208] width 226 height 247
click at [522, 118] on textarea "emm I think i can doing do the homework in the weekends , I have many to do the…" at bounding box center [558, 208] width 226 height 247
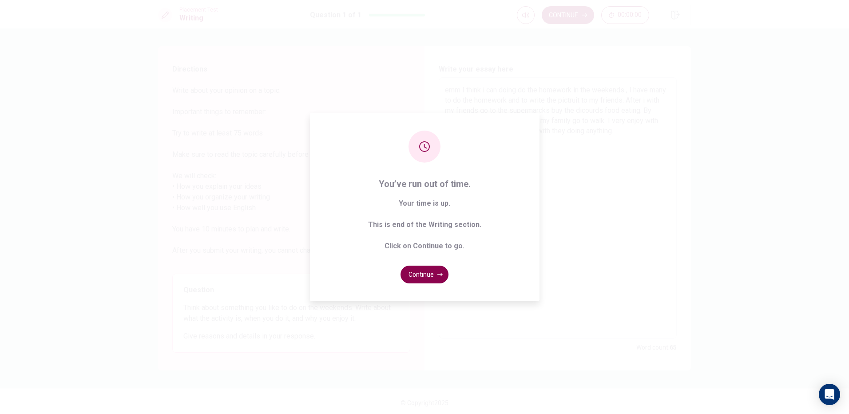
click at [431, 269] on button "Continue" at bounding box center [425, 275] width 48 height 18
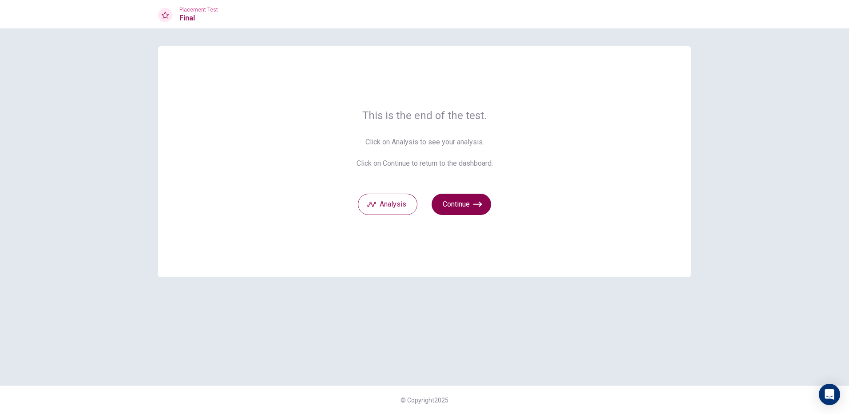
click at [477, 208] on icon "button" at bounding box center [478, 204] width 9 height 9
